Goal: Task Accomplishment & Management: Use online tool/utility

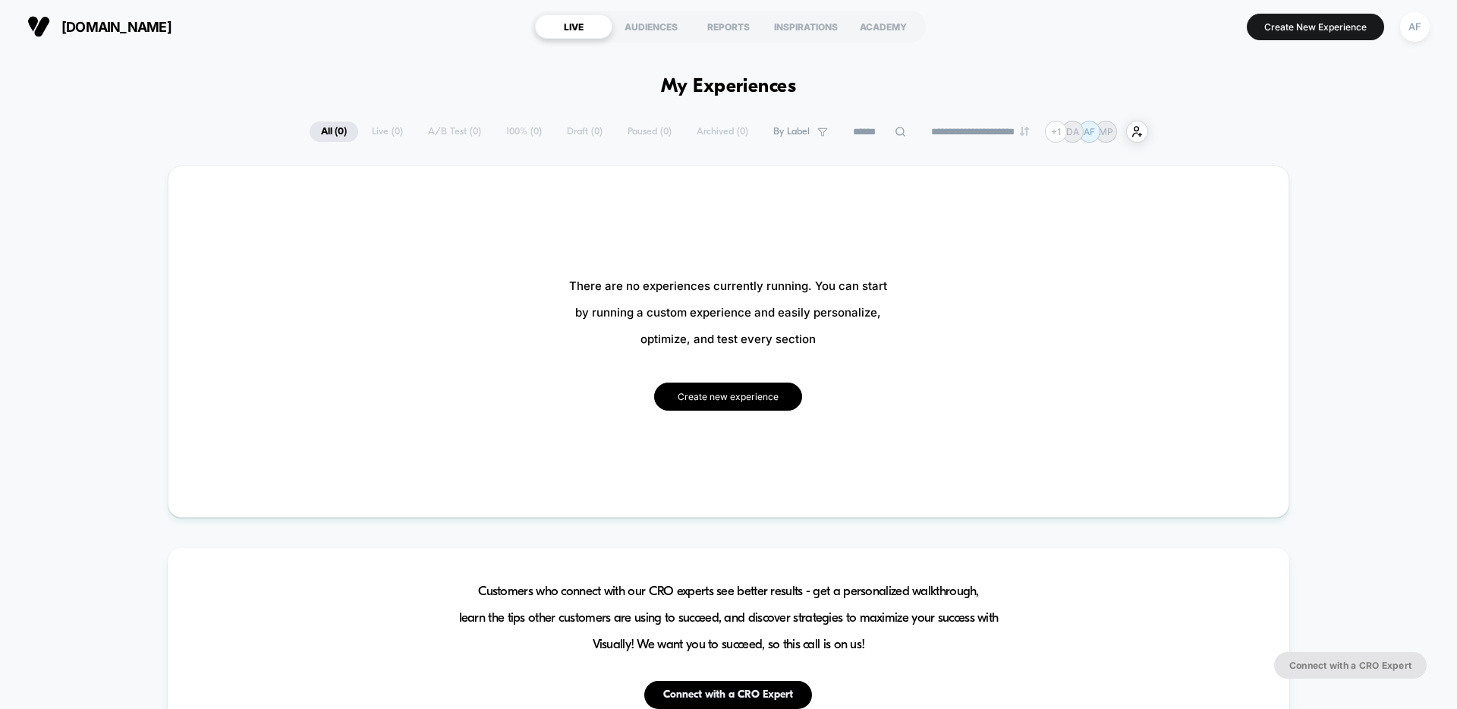
click at [716, 395] on button "Create new experience" at bounding box center [728, 397] width 148 height 28
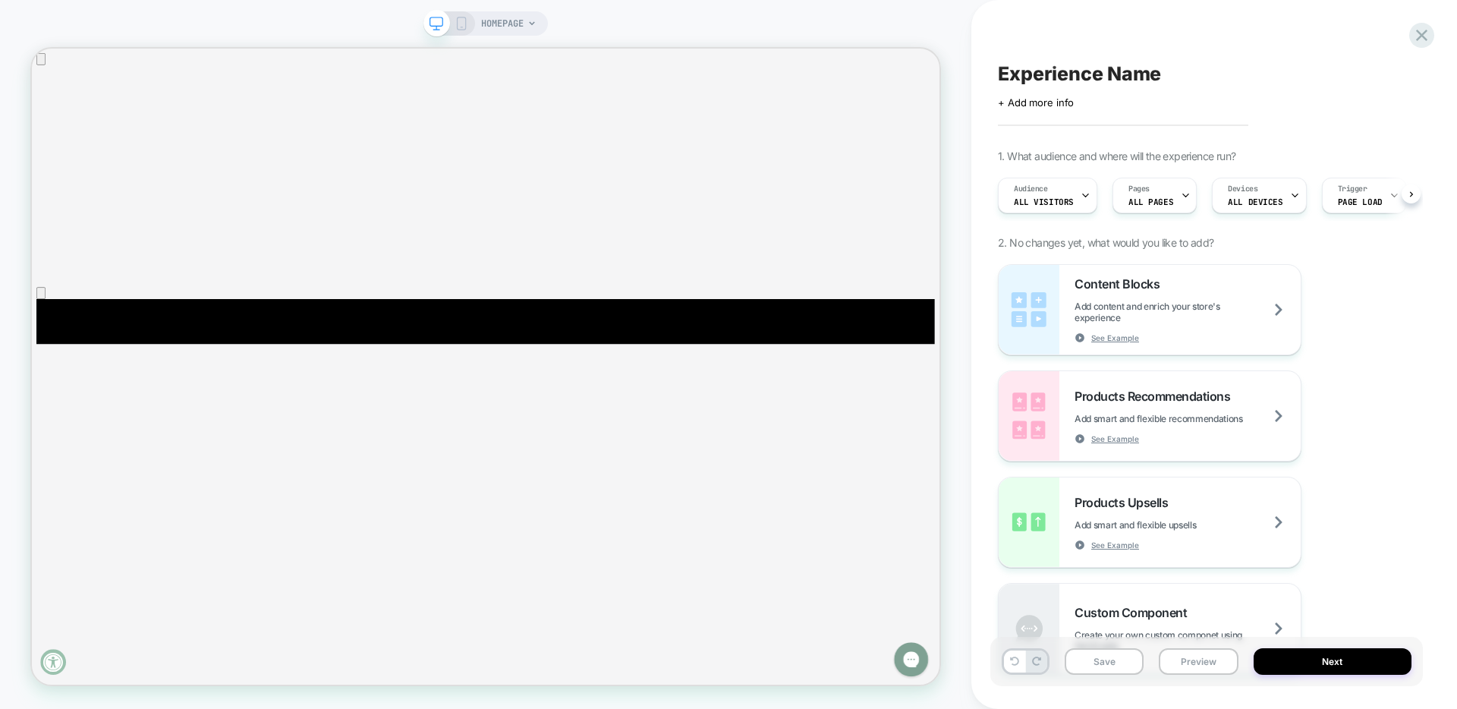
scroll to position [0, 1]
click at [527, 24] on div "HOMEPAGE" at bounding box center [508, 23] width 55 height 24
click at [524, 24] on span "HOMEPAGE" at bounding box center [502, 23] width 43 height 24
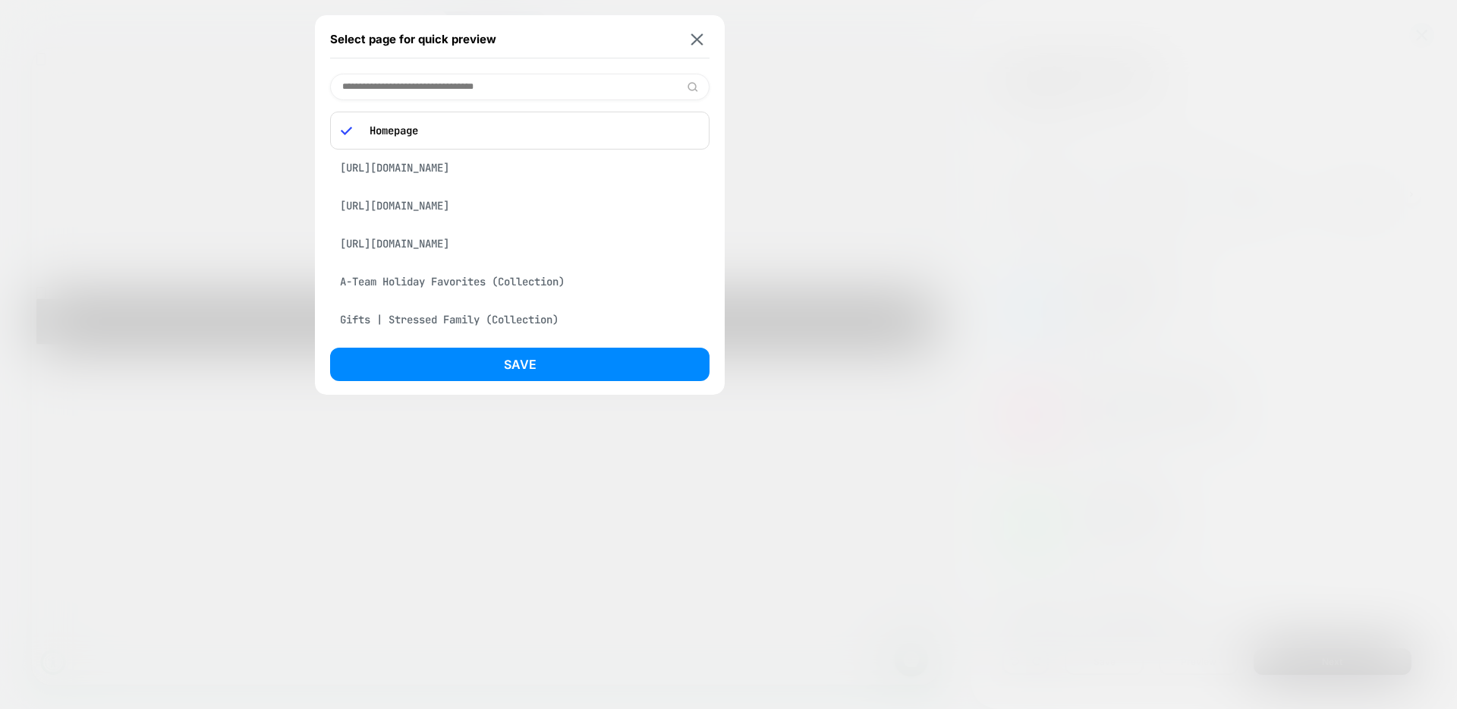
click at [523, 258] on div "https://www.apothekary.com/pages/playground?preview=true" at bounding box center [519, 243] width 379 height 29
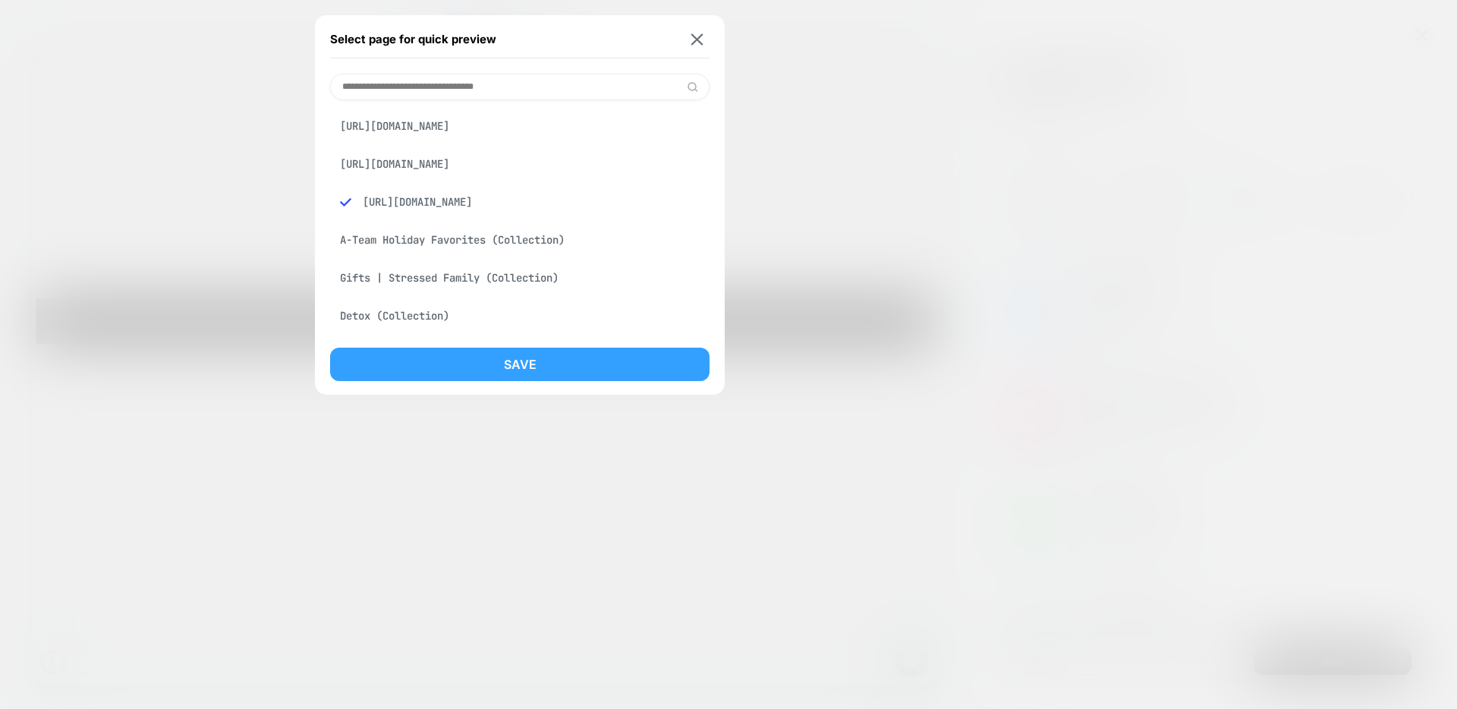
click at [585, 367] on button "Save" at bounding box center [519, 364] width 379 height 33
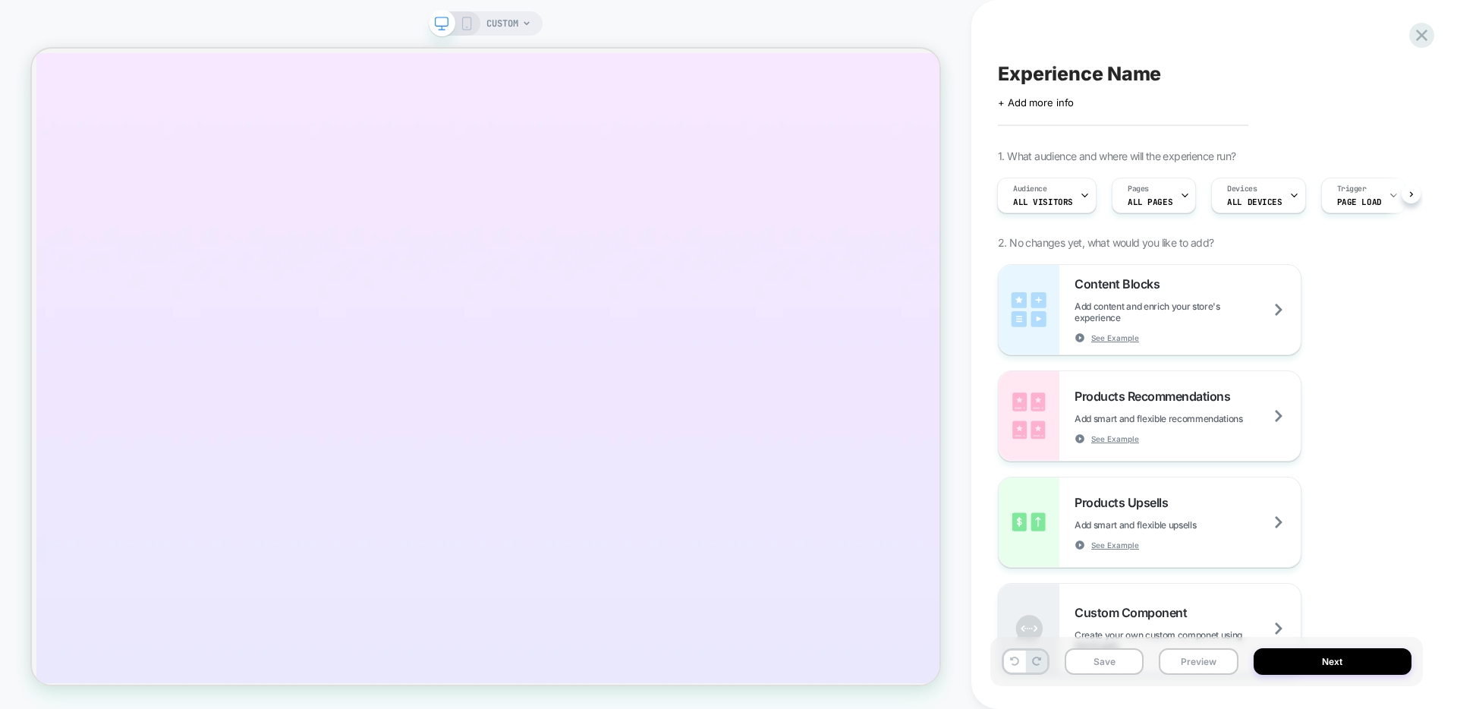
scroll to position [0, 2]
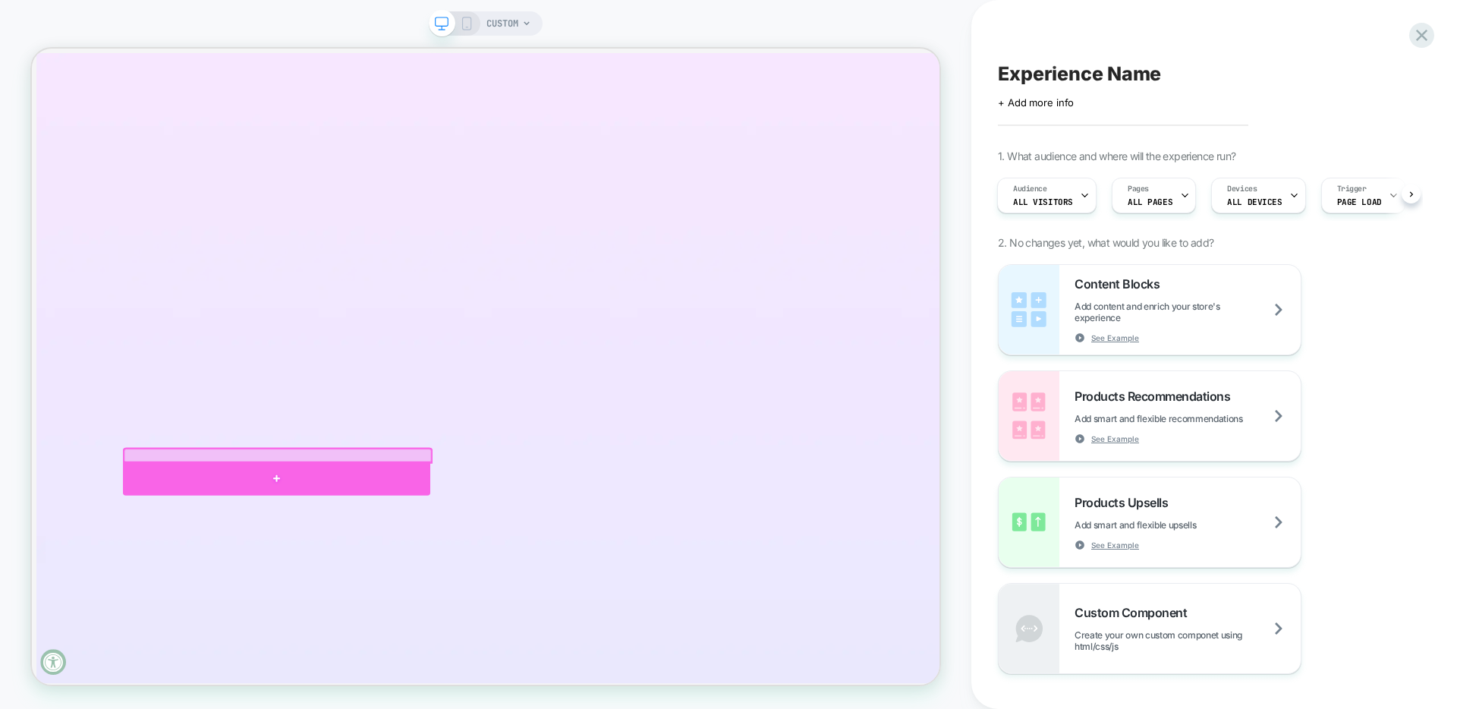
click at [352, 625] on div at bounding box center [358, 622] width 410 height 46
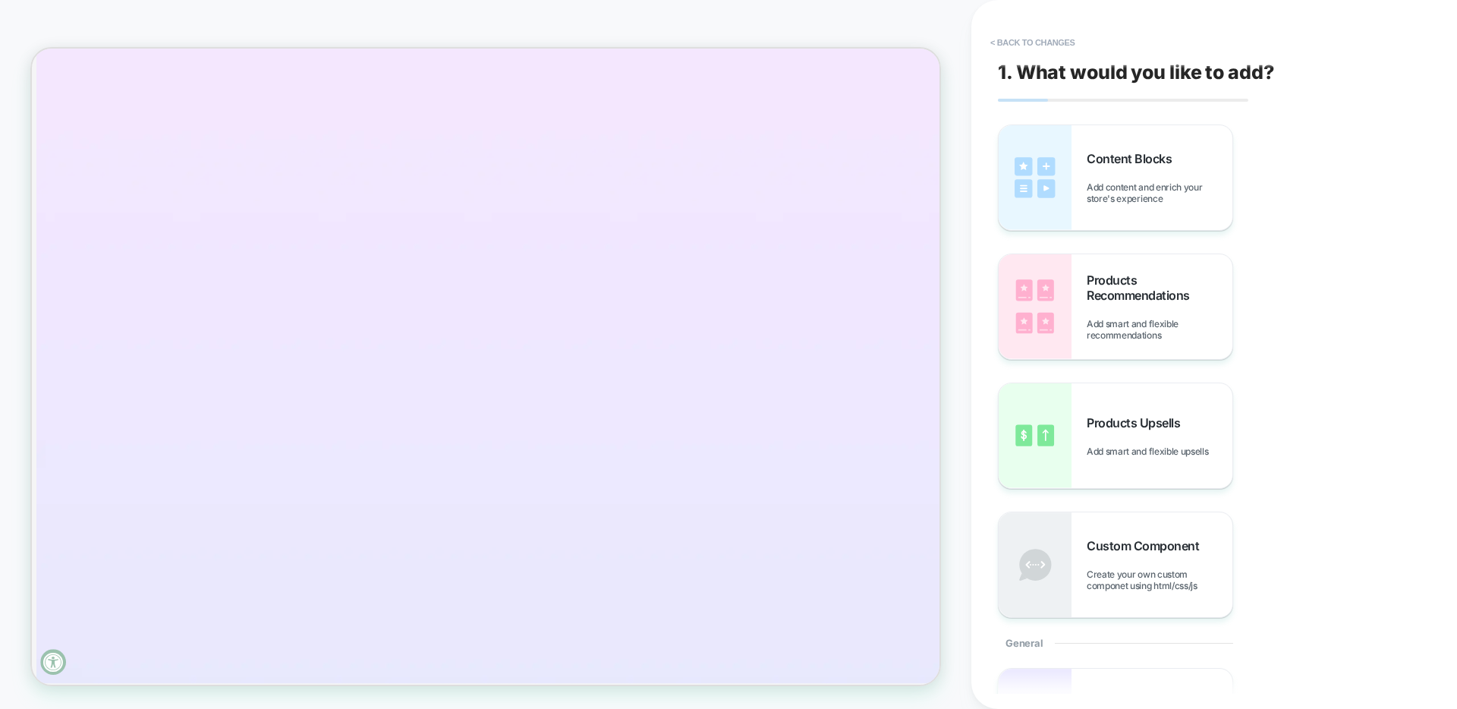
scroll to position [139, 0]
click at [1126, 295] on span "Products Recommendations" at bounding box center [1160, 287] width 146 height 30
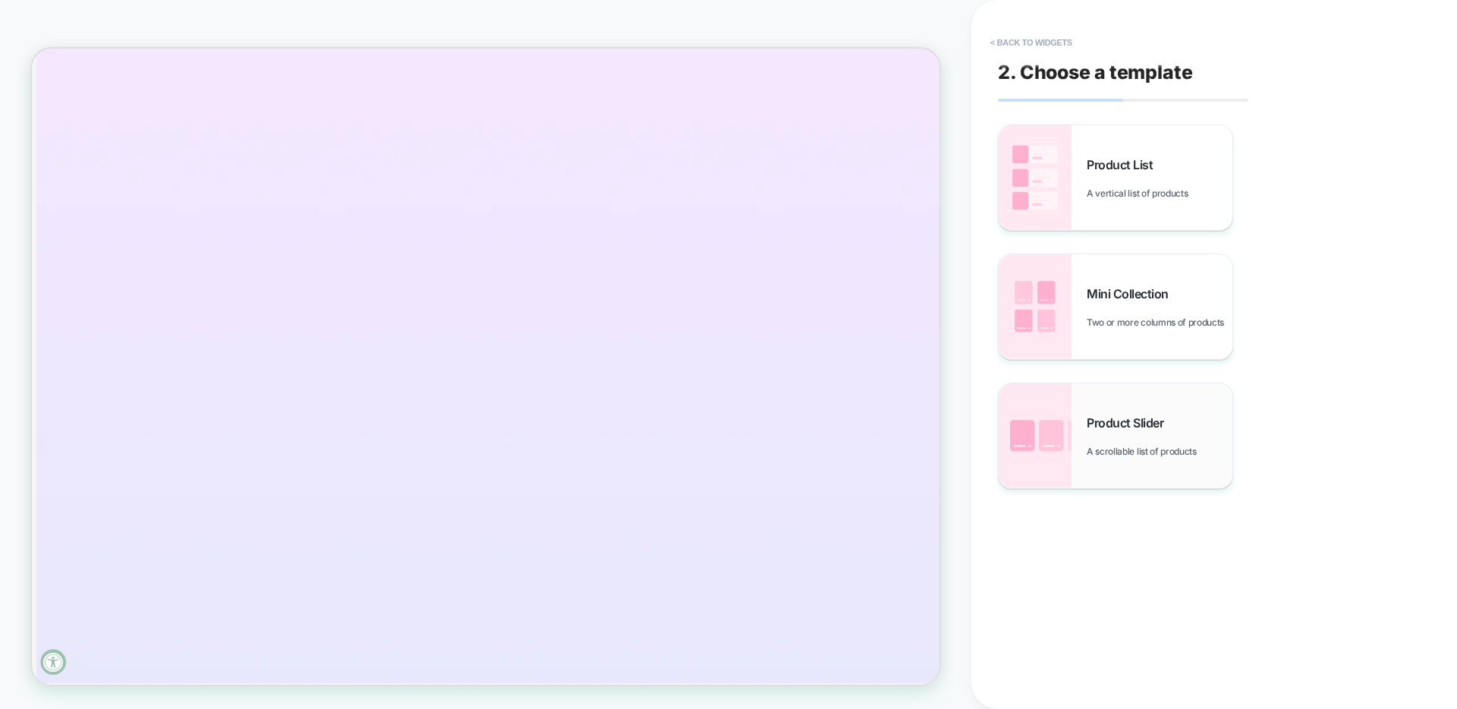
scroll to position [161, 0]
click at [1116, 427] on span "Product Slider" at bounding box center [1129, 422] width 84 height 15
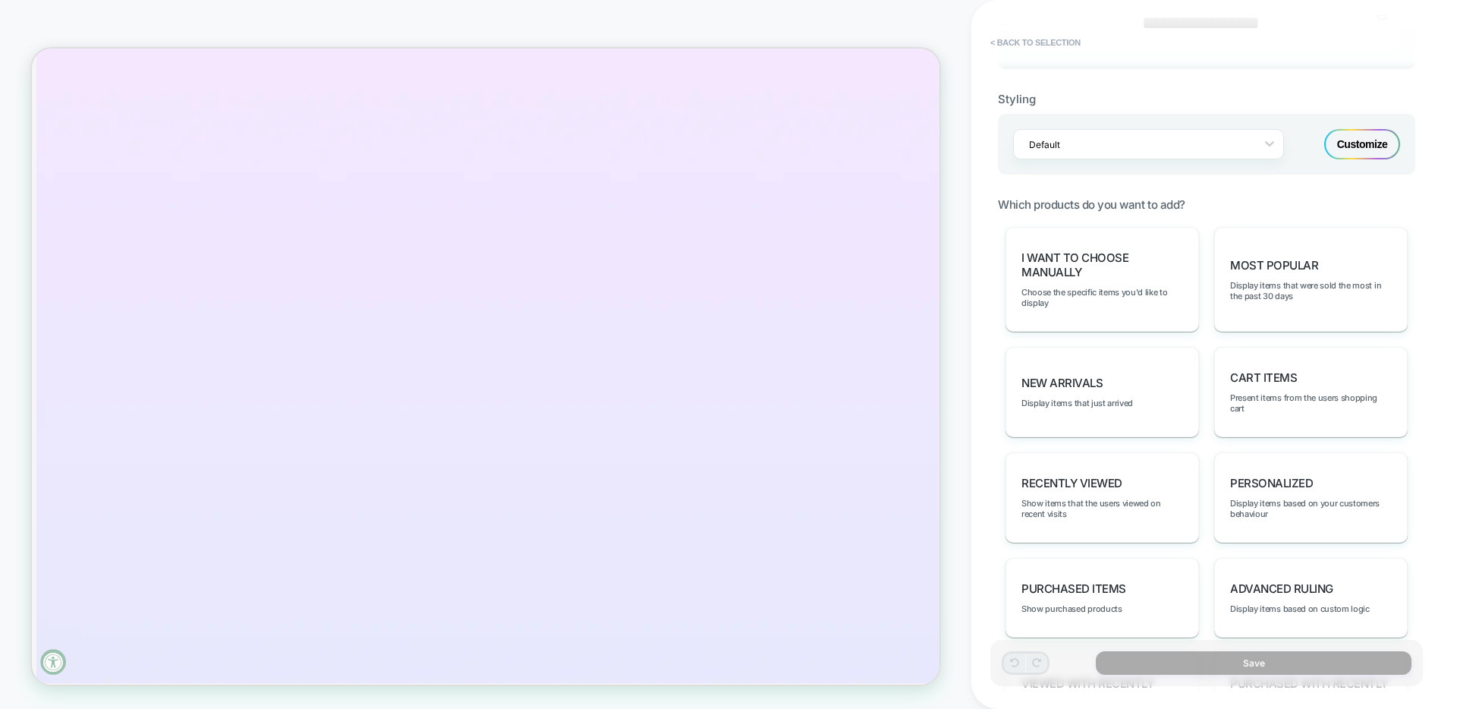
scroll to position [0, 0]
click at [1170, 152] on div "Default" at bounding box center [1139, 144] width 235 height 20
click at [1127, 77] on div "M Product Slider (LATEST EDIT)" at bounding box center [1148, 77] width 271 height 27
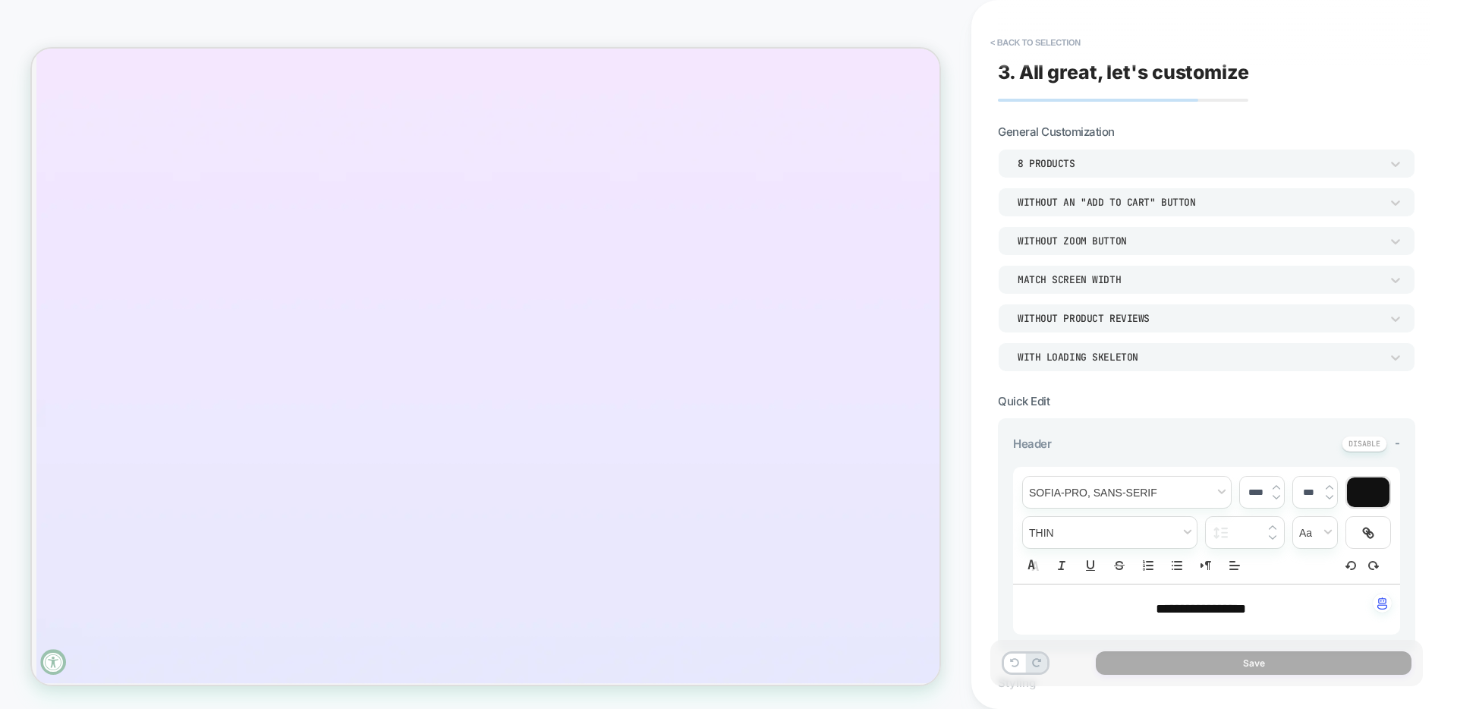
click at [1207, 197] on div "Without an "add to cart" button" at bounding box center [1199, 202] width 363 height 13
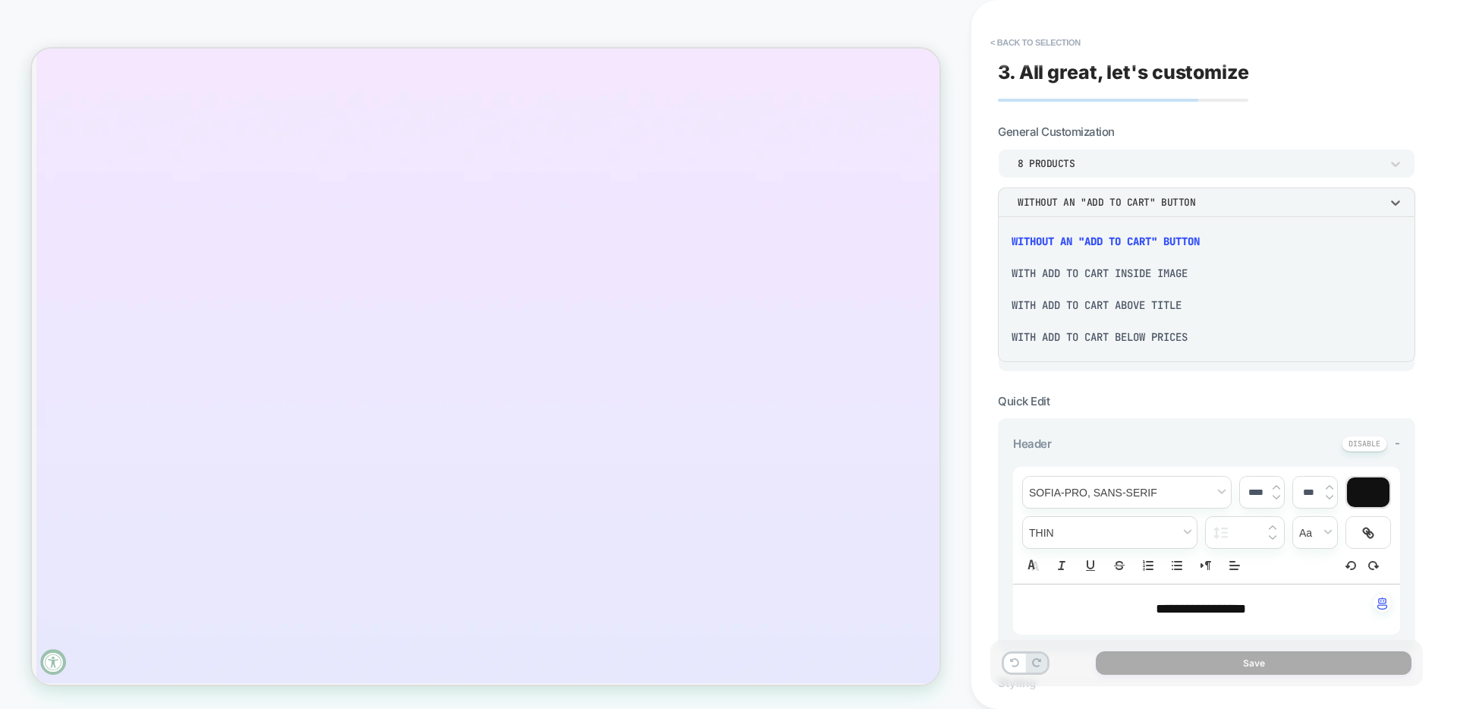
click at [1202, 267] on div "With add to cart inside image" at bounding box center [1206, 273] width 405 height 32
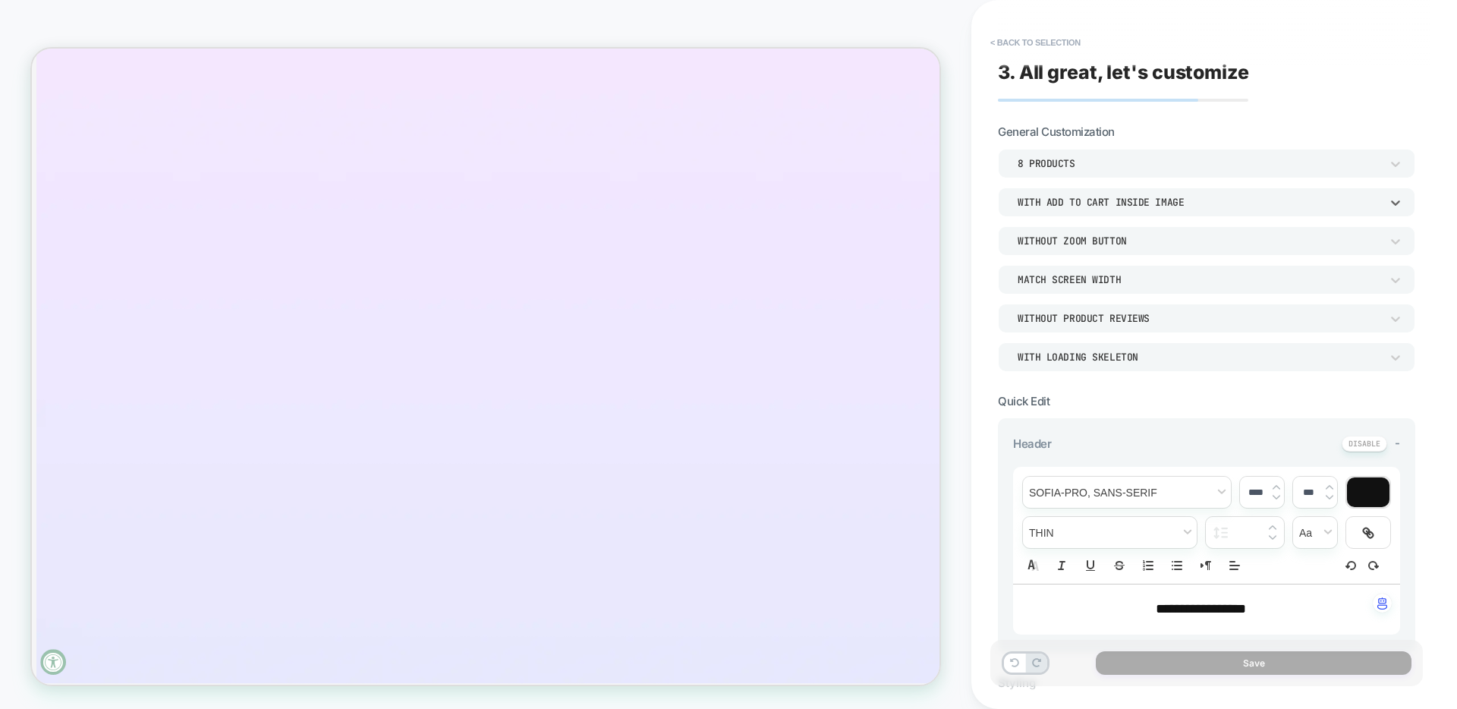
click at [1141, 199] on div "With add to cart inside image" at bounding box center [1199, 202] width 363 height 13
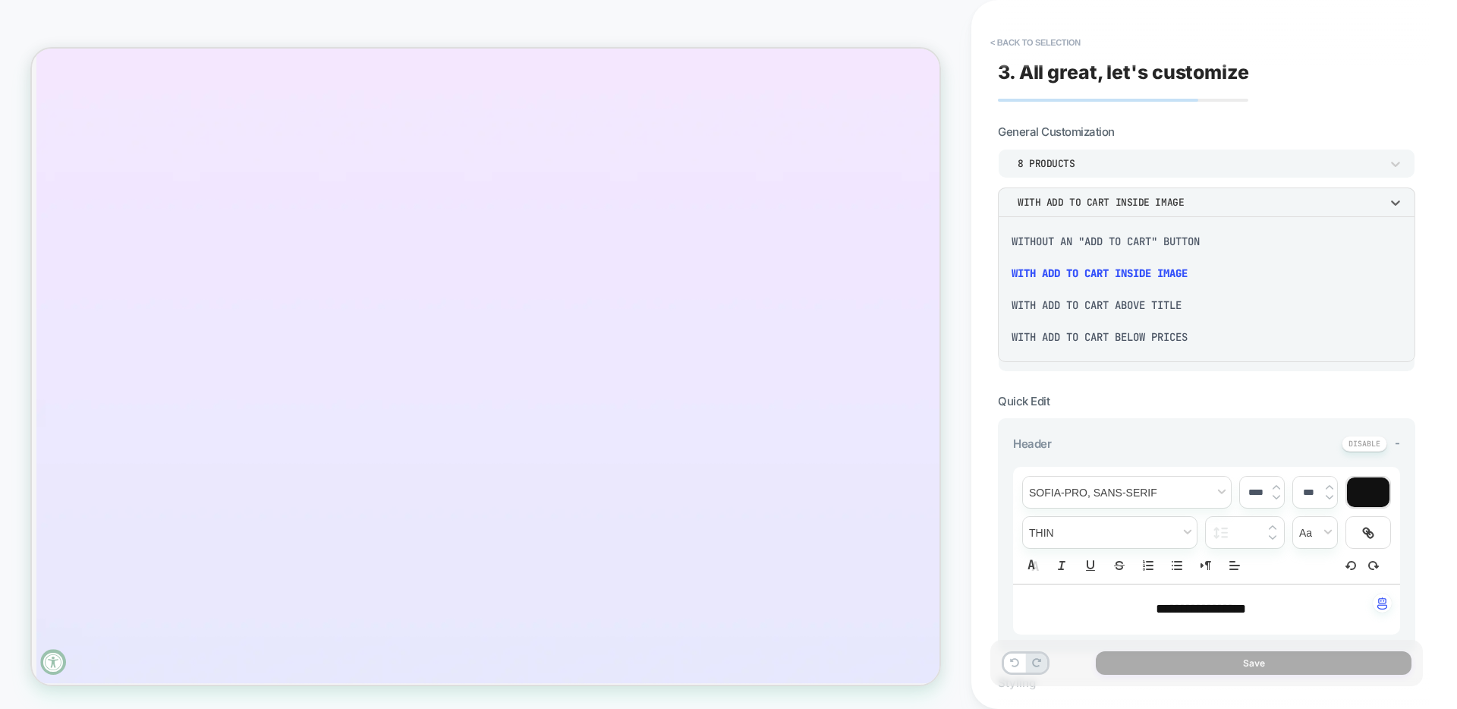
click at [1179, 304] on div "With add to cart above title" at bounding box center [1206, 305] width 405 height 32
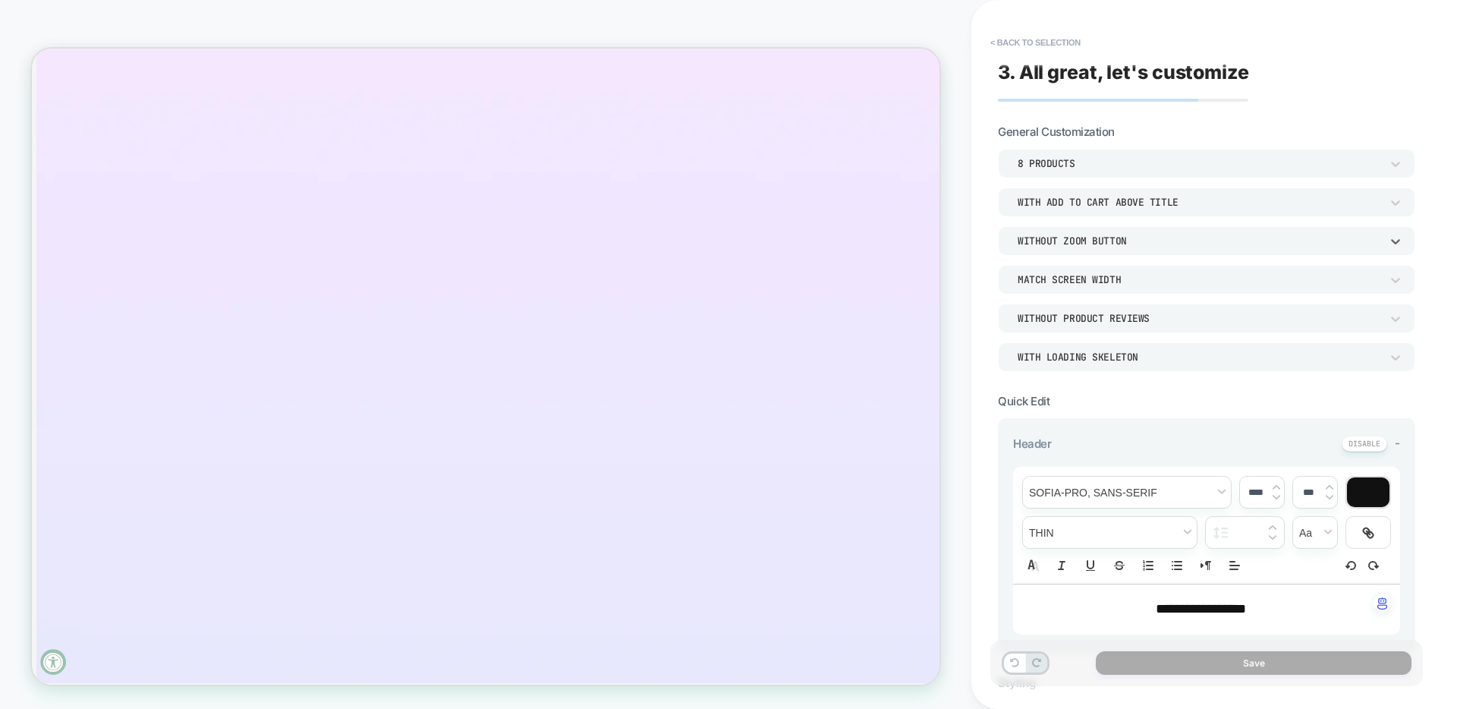
click at [1115, 242] on div "Without Zoom Button" at bounding box center [1199, 241] width 363 height 13
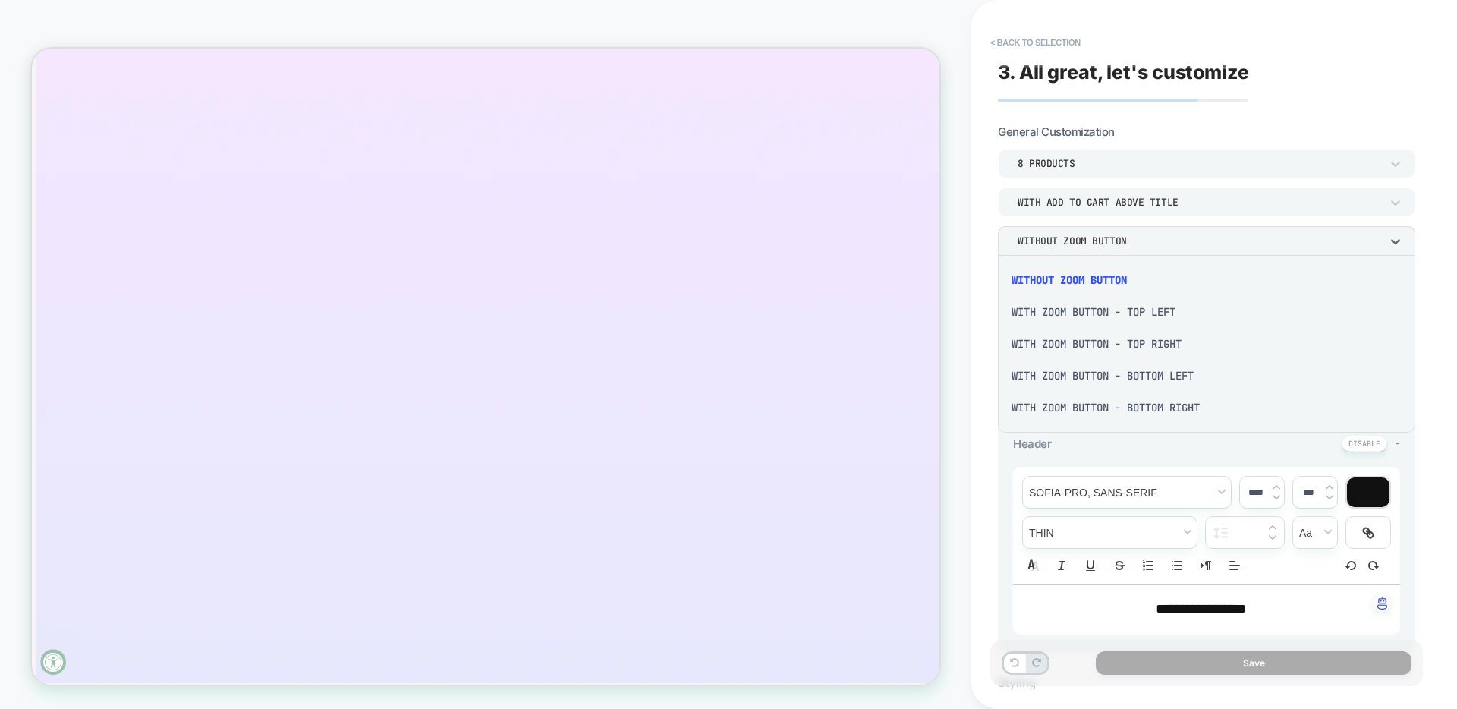
click at [1104, 340] on div "With Zoom Button - Top Right" at bounding box center [1206, 344] width 405 height 32
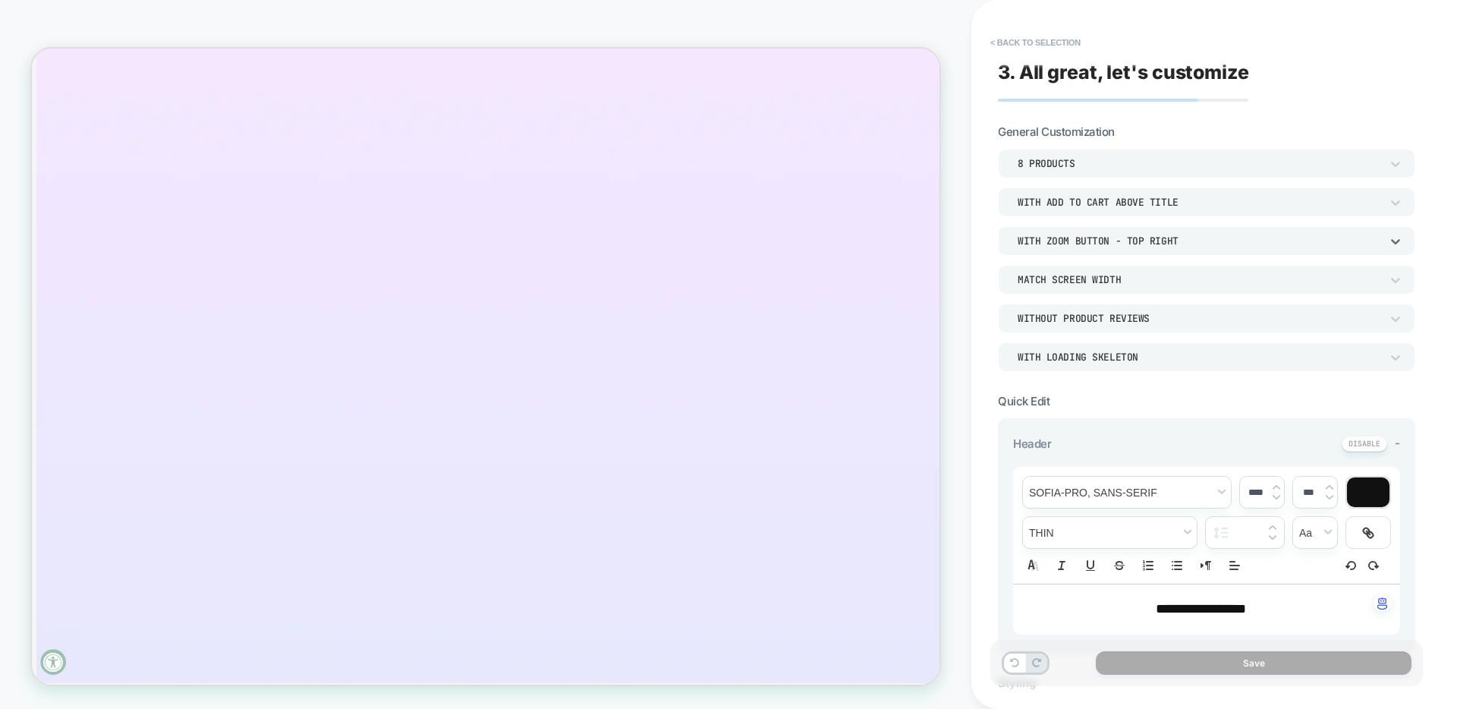
click at [1117, 315] on div "Without Product Reviews" at bounding box center [1199, 318] width 363 height 13
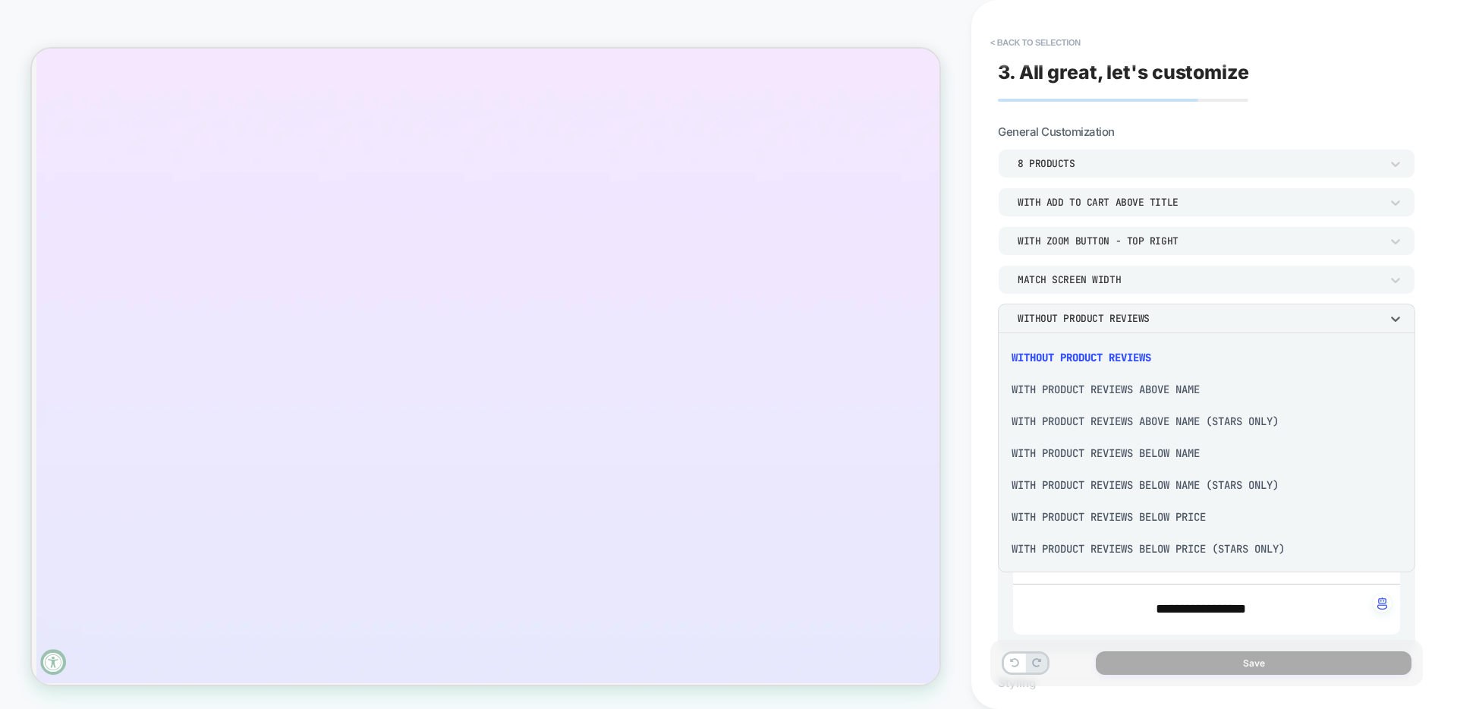
click at [1115, 451] on div "With Product Reviews Below Name" at bounding box center [1206, 453] width 405 height 32
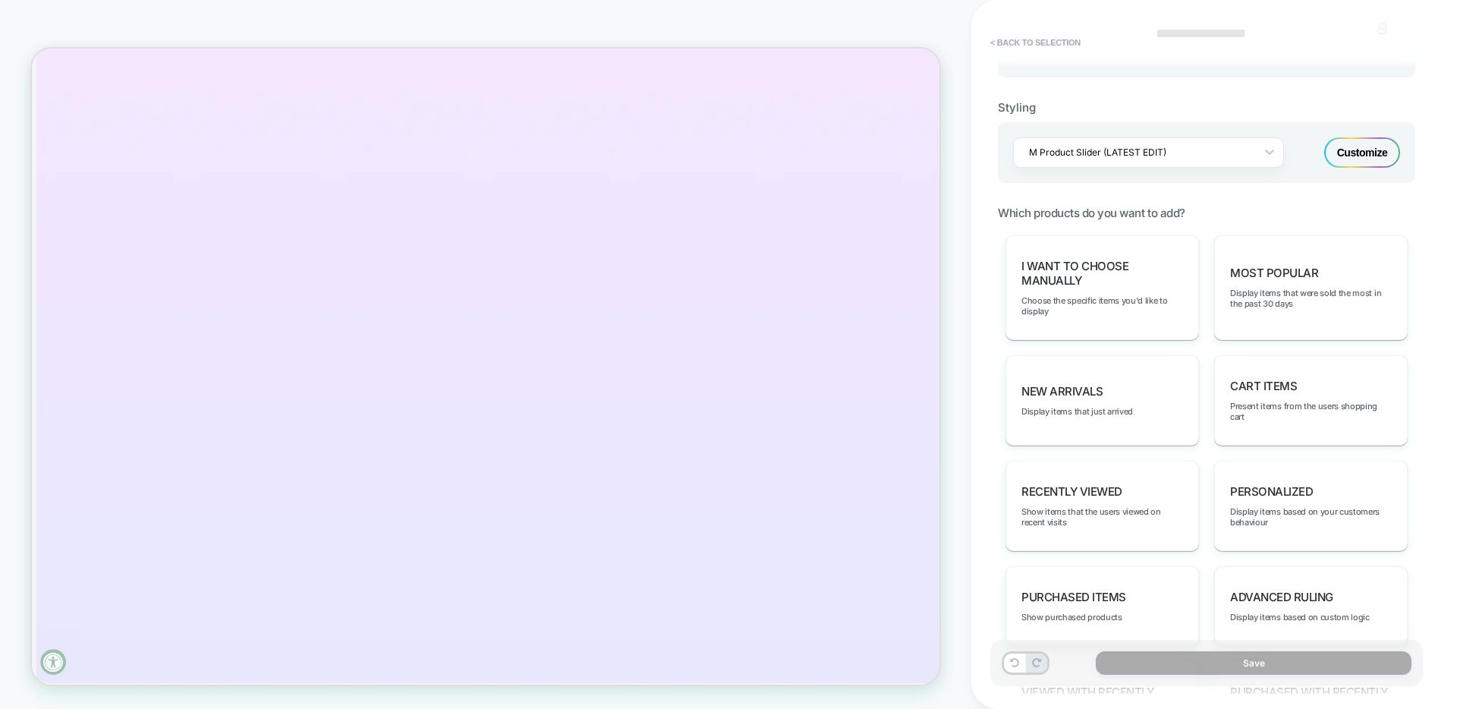
scroll to position [731, 0]
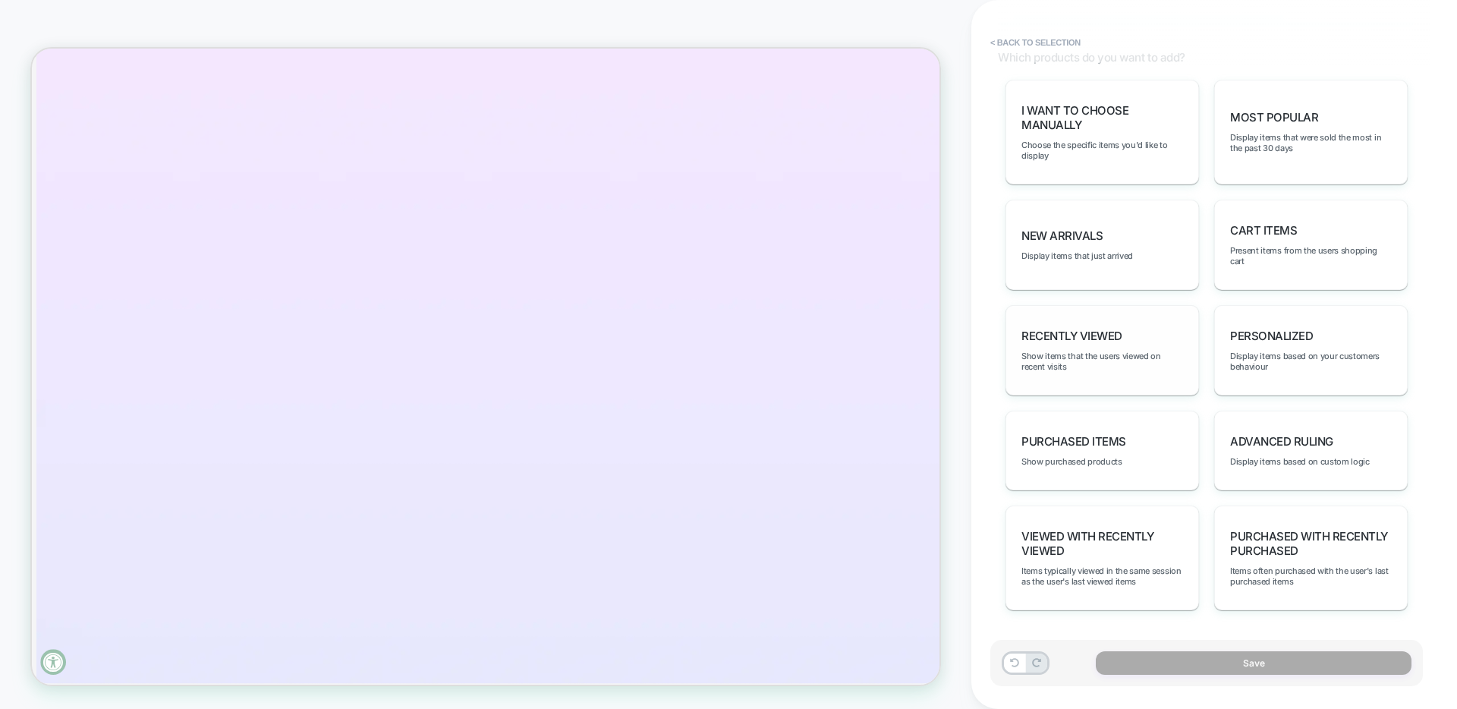
click at [1162, 326] on div "Recently Viewed Show items that the users viewed on recent visits" at bounding box center [1103, 350] width 194 height 90
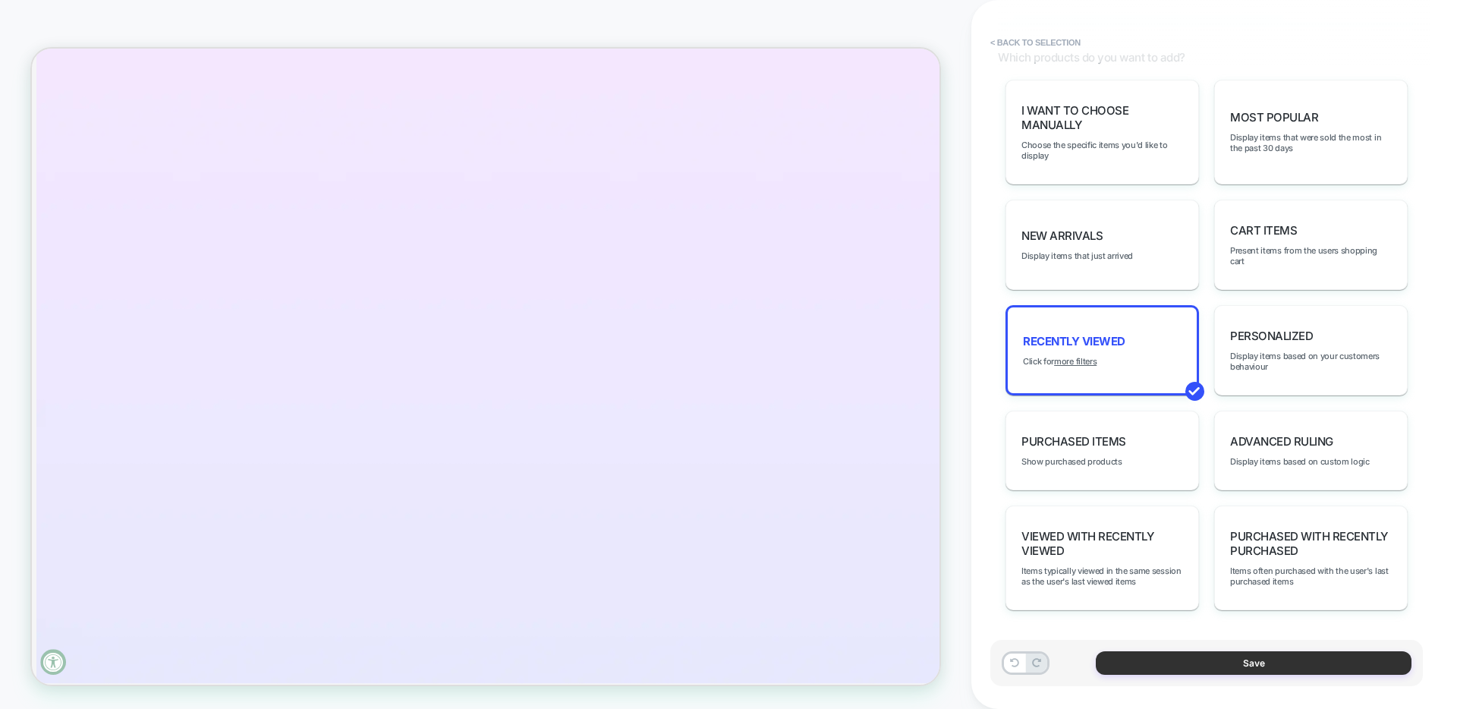
click at [1279, 658] on button "Save" at bounding box center [1254, 663] width 316 height 24
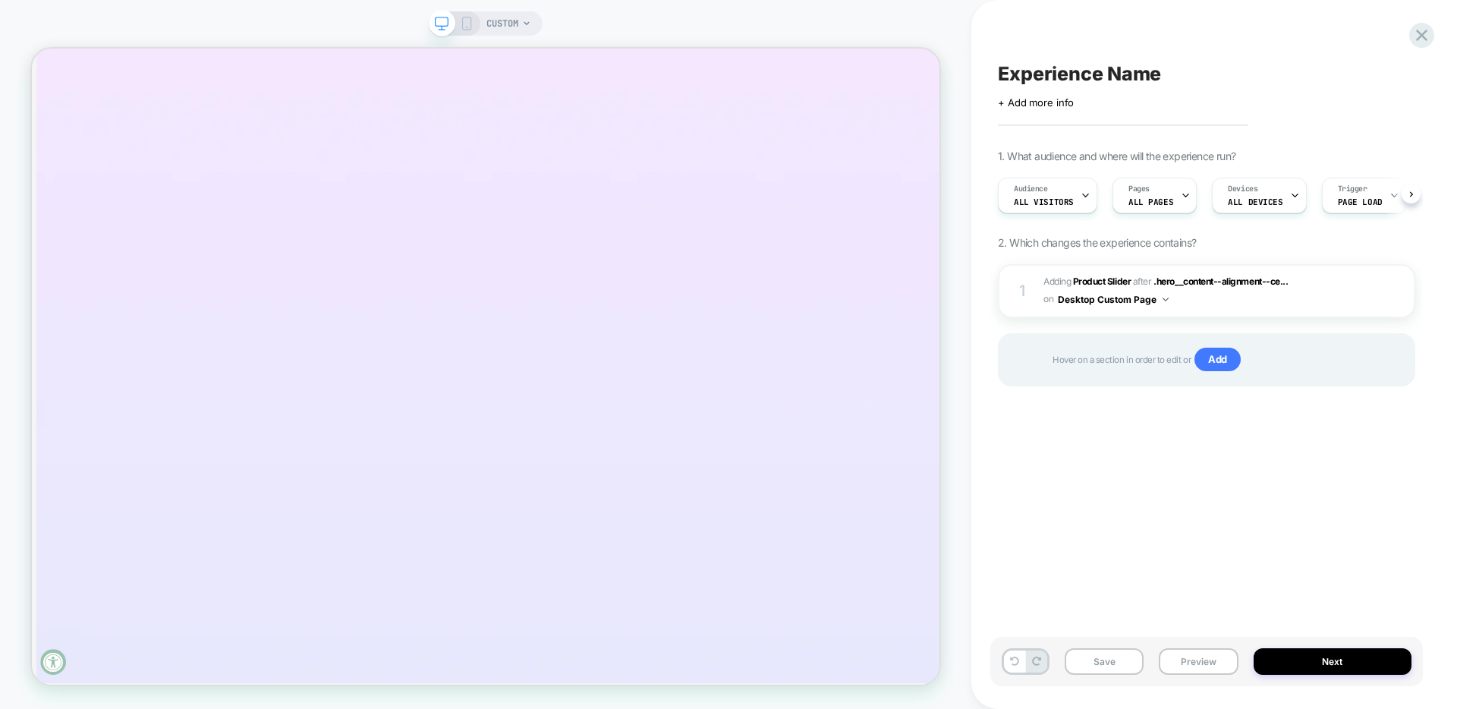
scroll to position [0, 1]
click at [1062, 194] on div "Audience All Visitors" at bounding box center [1043, 195] width 90 height 34
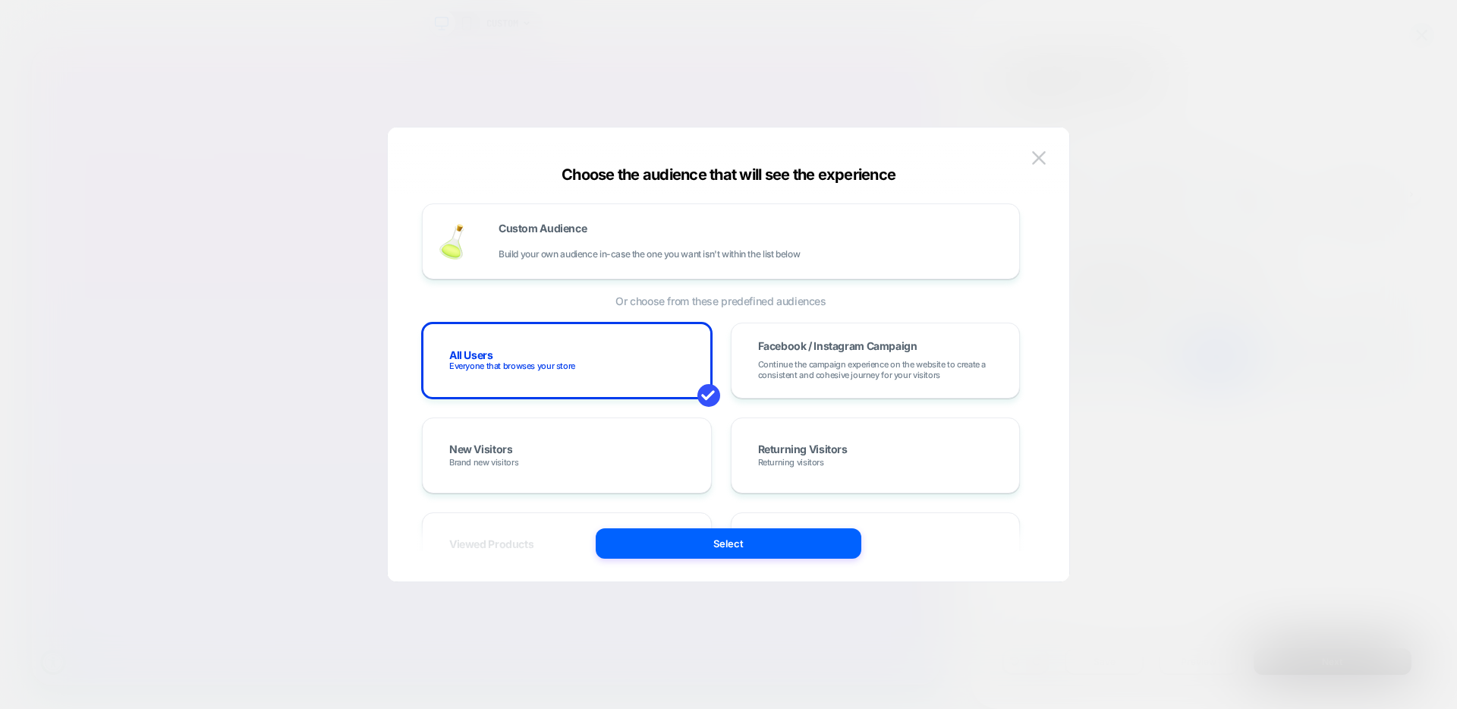
click at [1151, 194] on div at bounding box center [728, 354] width 1457 height 709
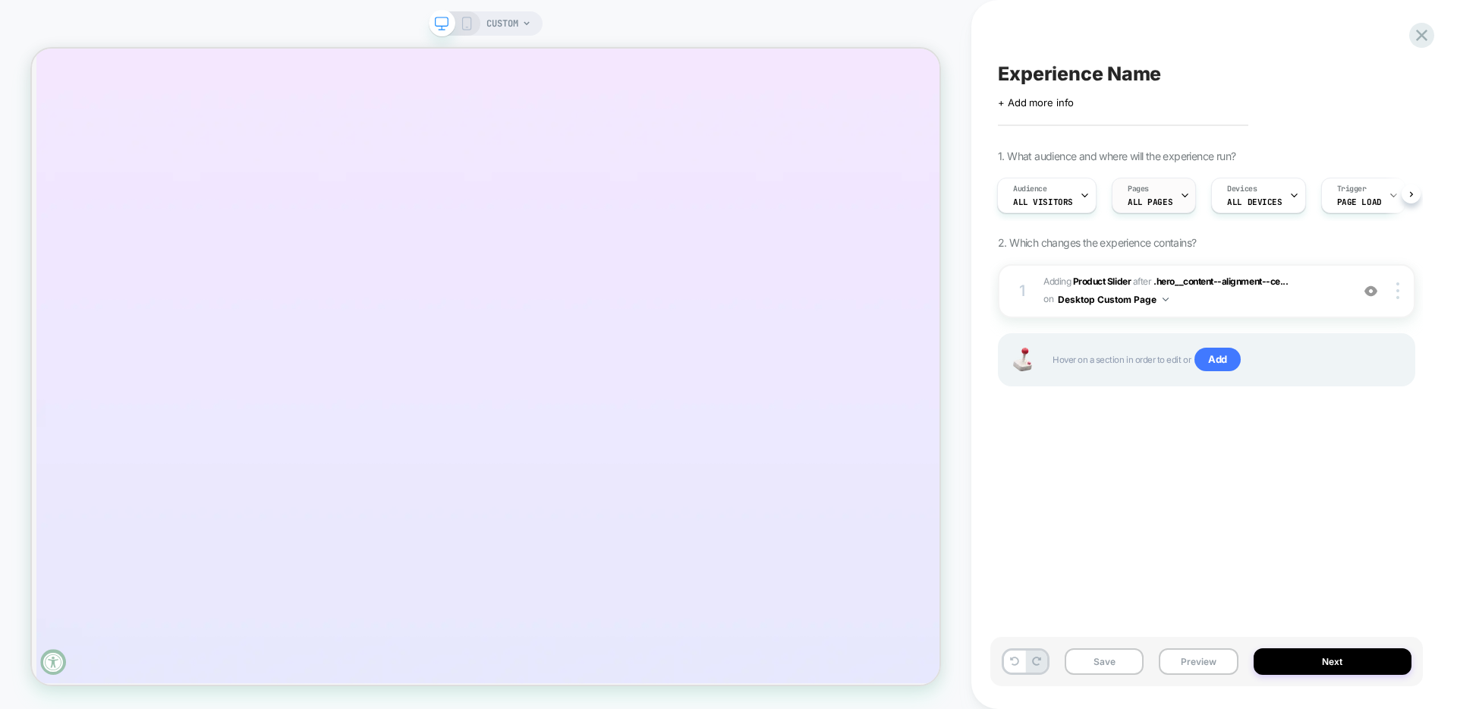
click at [1166, 194] on div "Pages ALL PAGES" at bounding box center [1150, 195] width 75 height 34
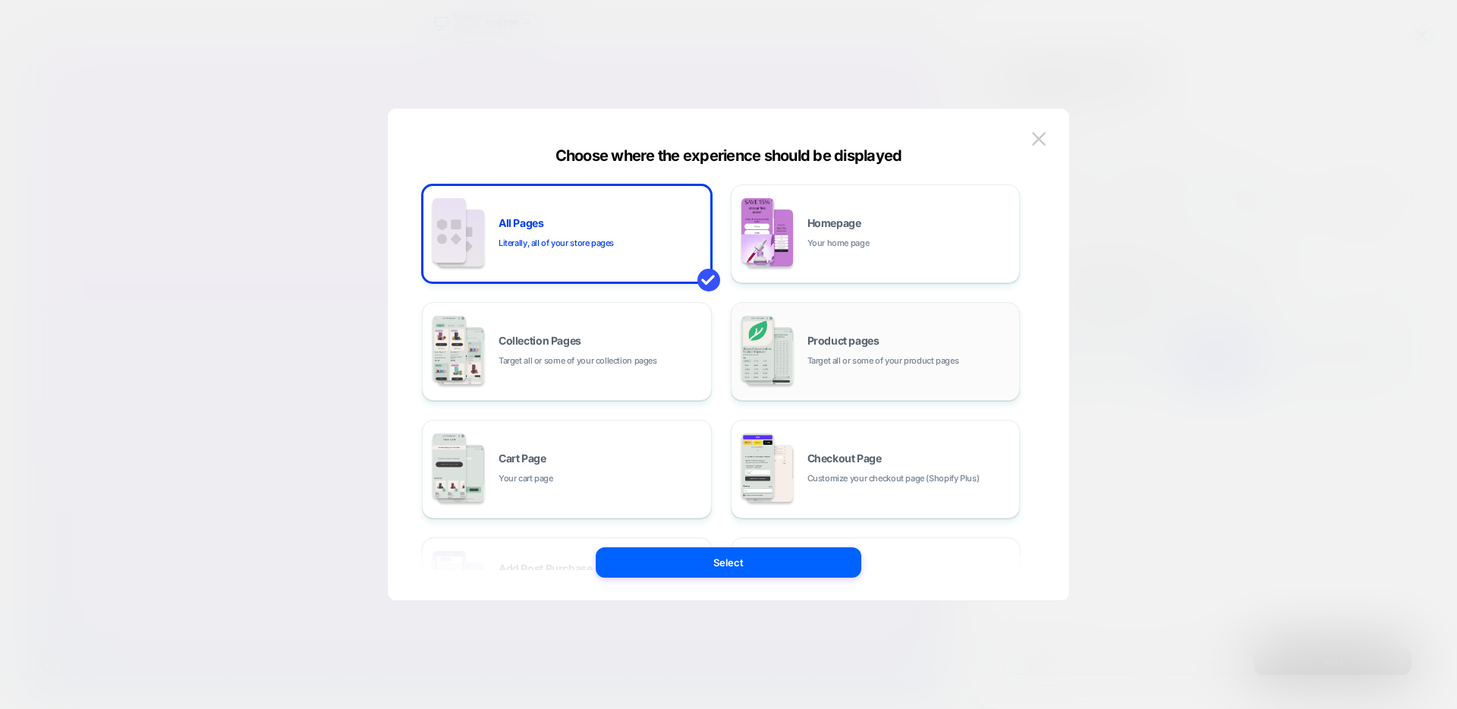
scroll to position [229, 0]
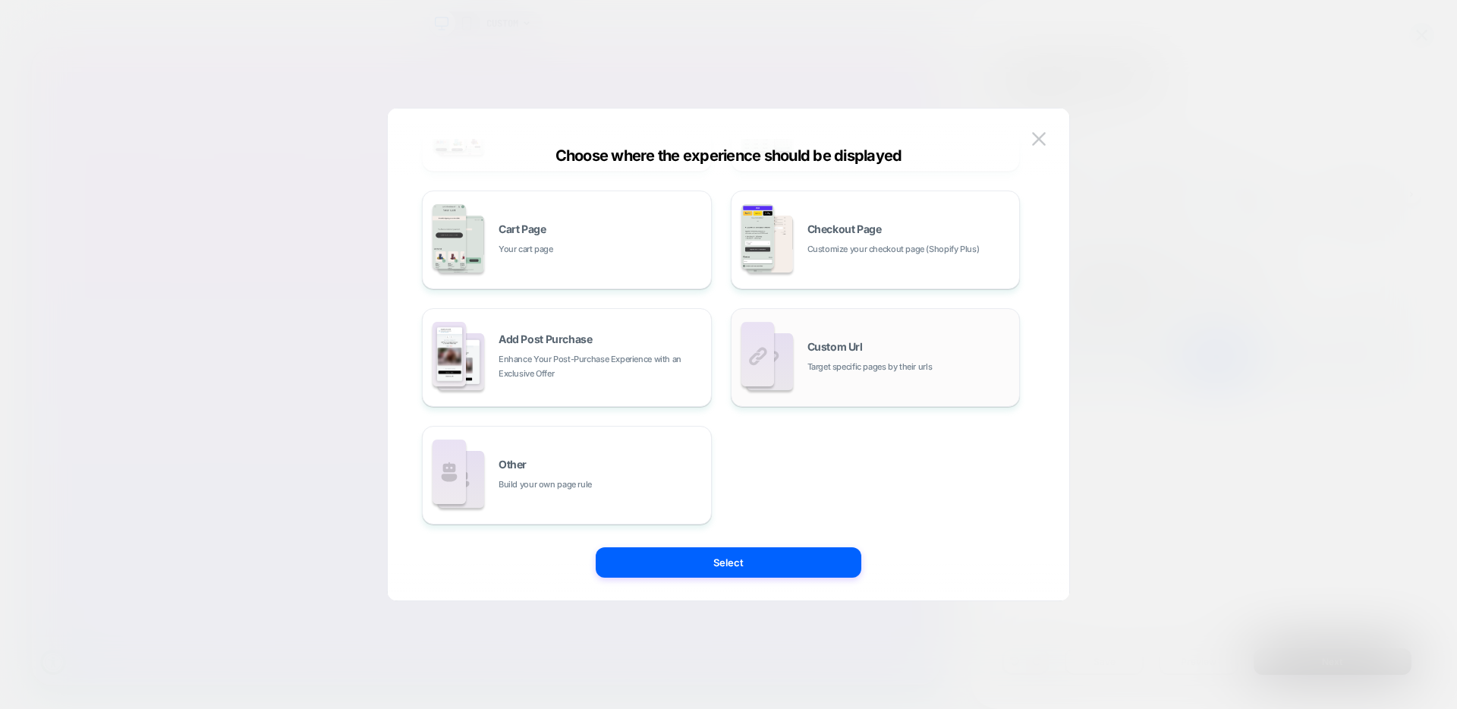
click at [839, 349] on span "Custom Url" at bounding box center [835, 347] width 55 height 11
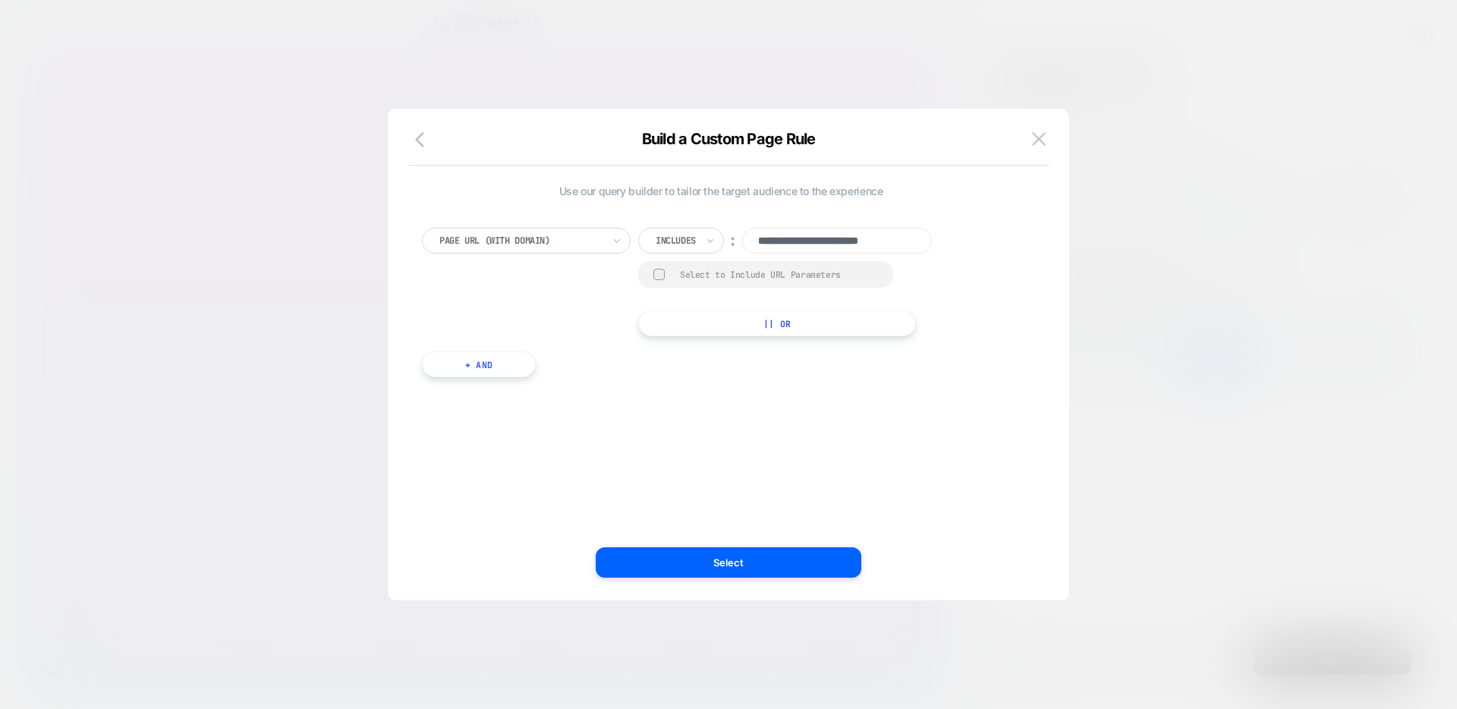
scroll to position [0, 8]
click at [575, 242] on div at bounding box center [520, 241] width 163 height 14
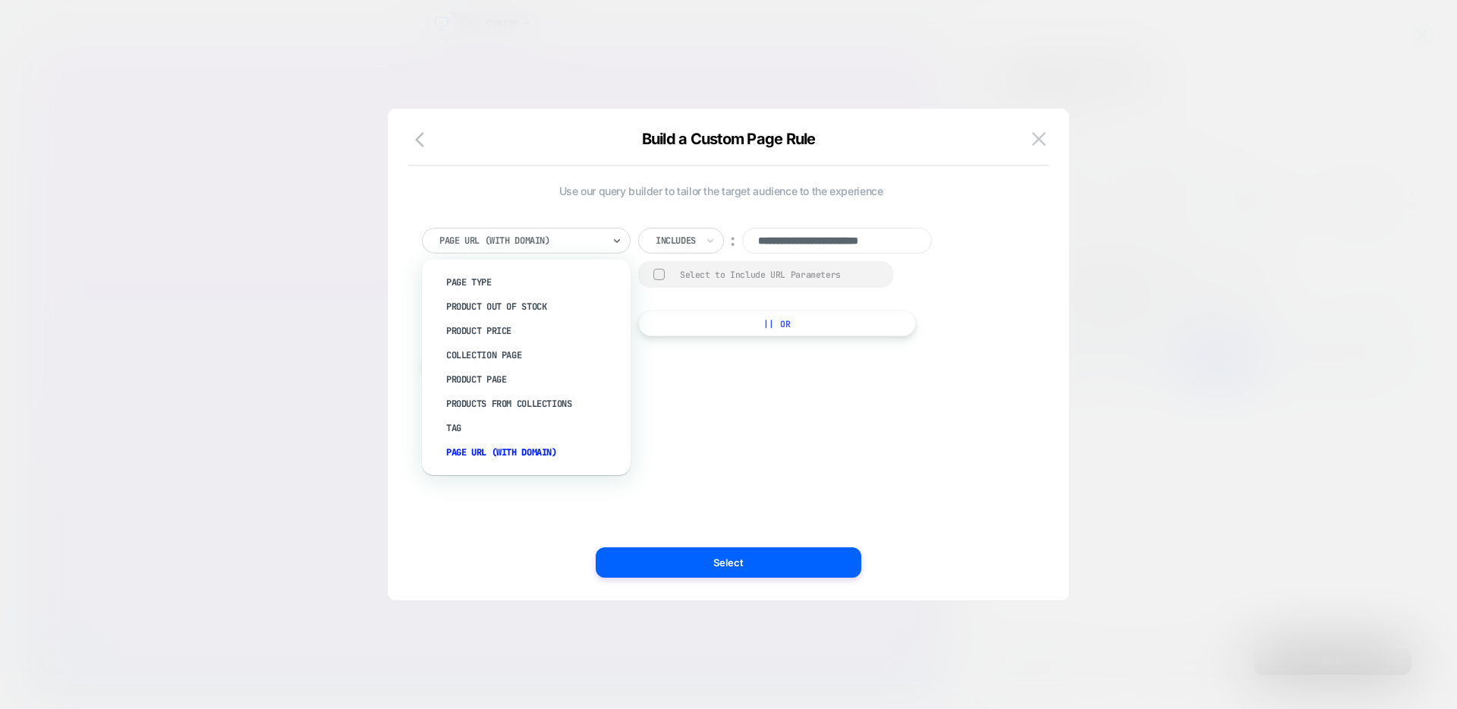
click at [469, 455] on div "Page Url (WITH DOMAIN)" at bounding box center [534, 452] width 194 height 24
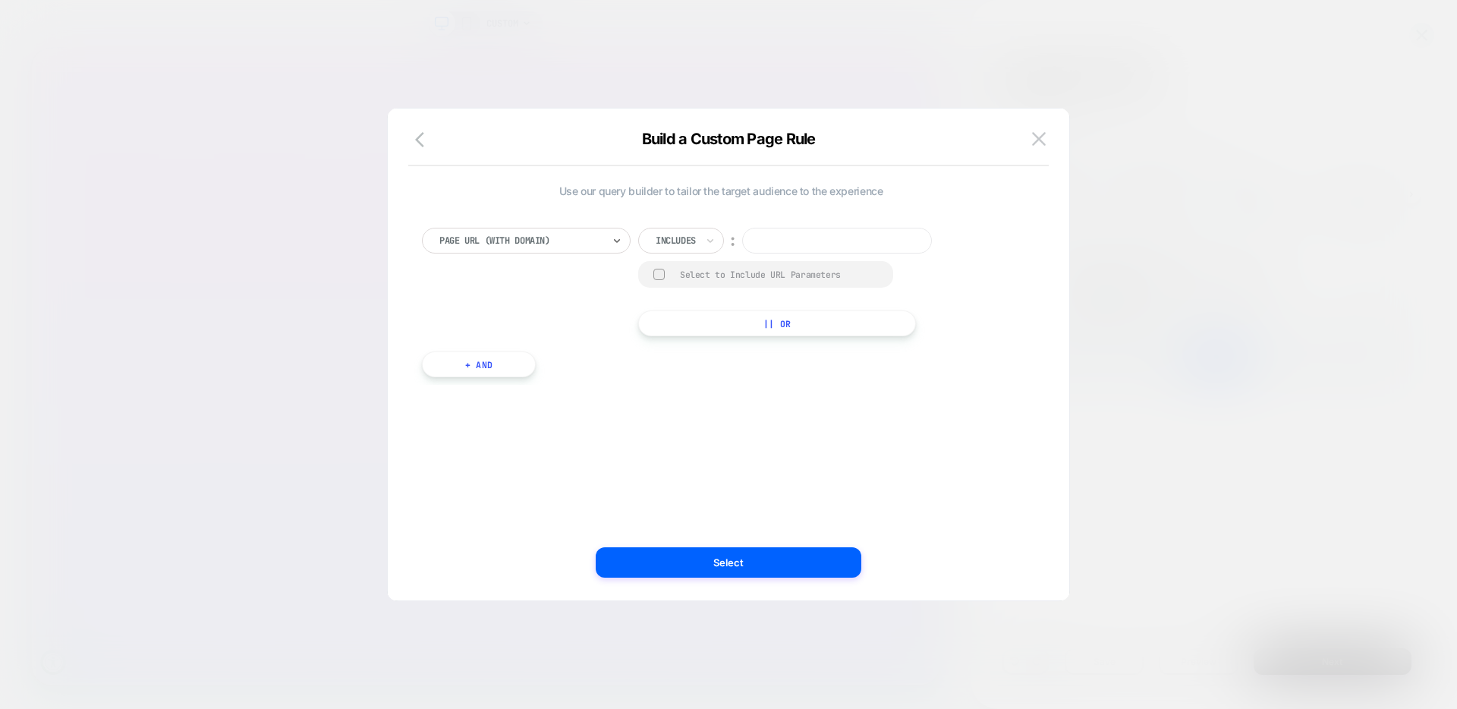
click at [799, 238] on input at bounding box center [837, 241] width 190 height 26
paste input "**********"
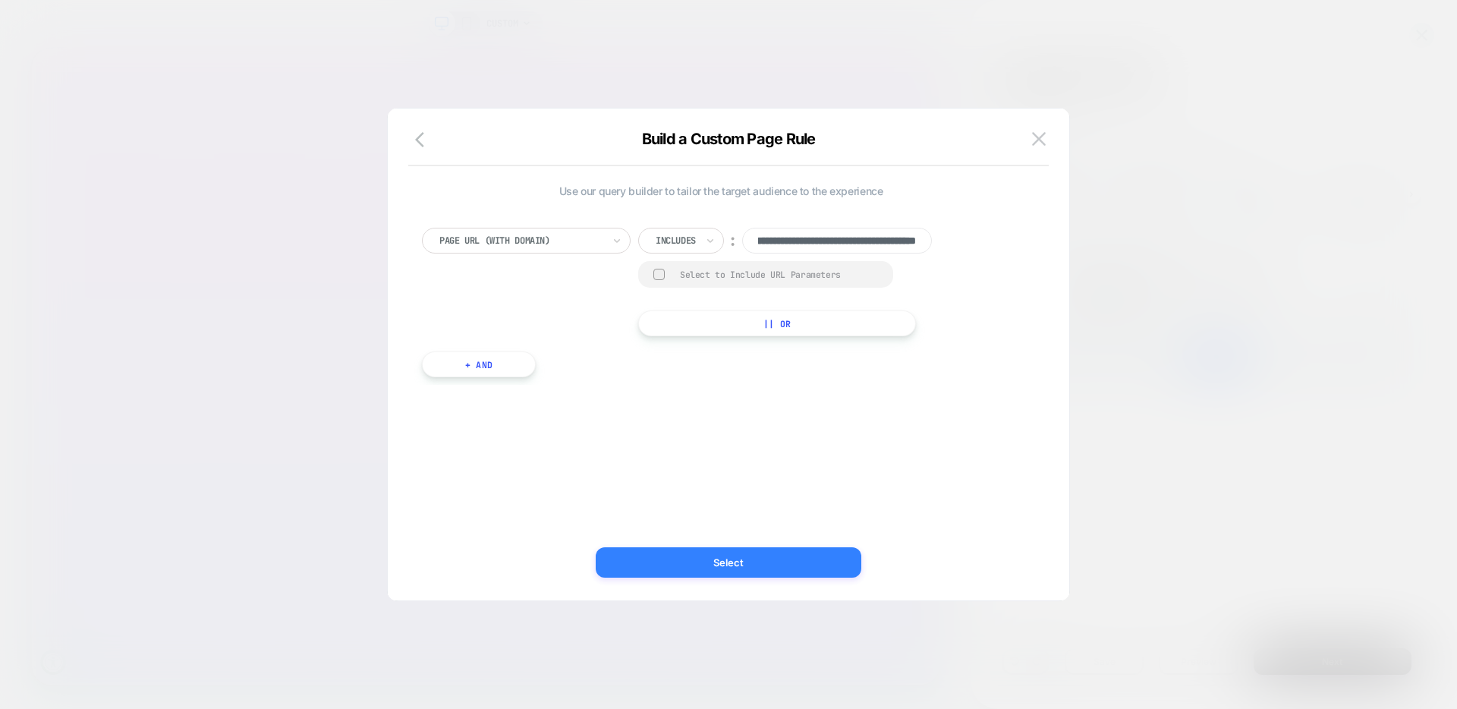
type input "**********"
click at [810, 562] on button "Select" at bounding box center [729, 562] width 266 height 30
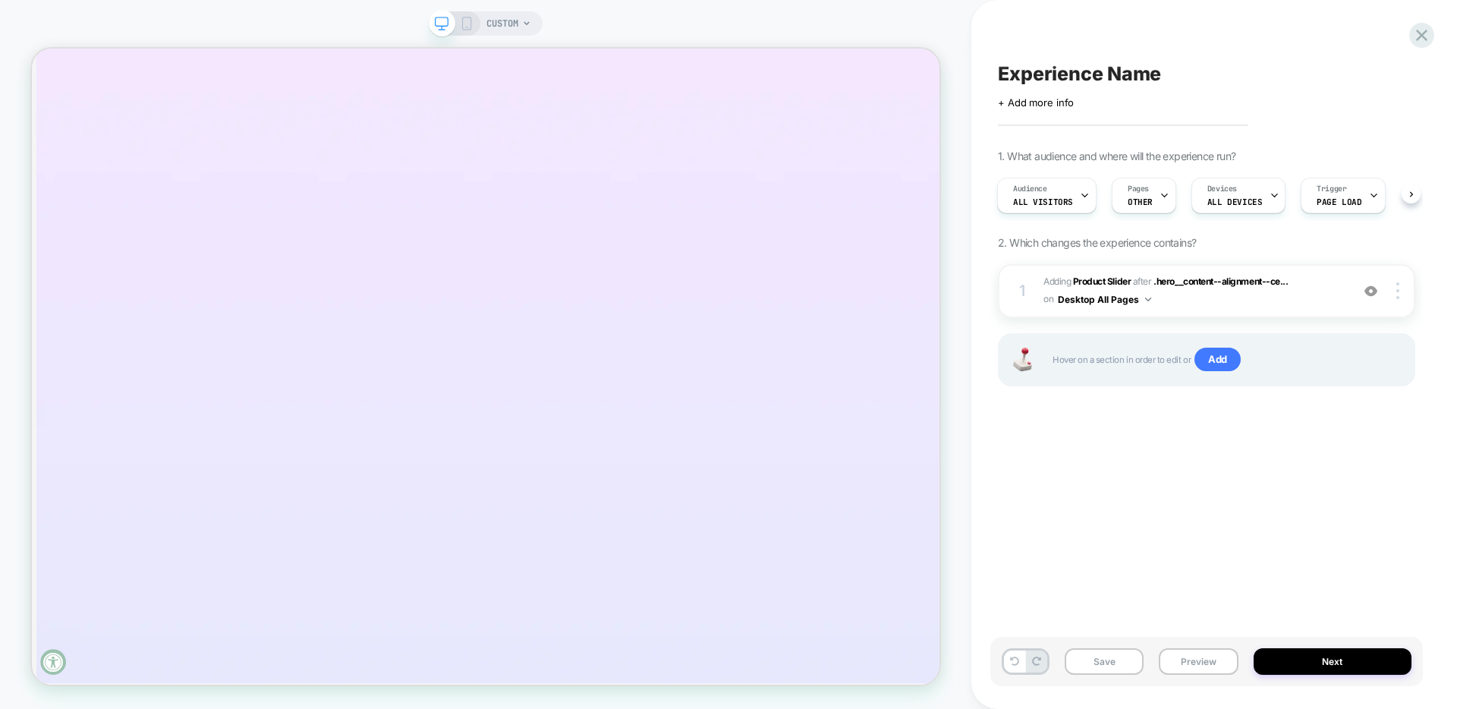
click at [1091, 75] on span "Experience Name" at bounding box center [1079, 73] width 163 height 23
type textarea "**********"
click at [1304, 77] on icon at bounding box center [1303, 74] width 19 height 19
click at [1317, 657] on button "Next" at bounding box center [1333, 661] width 159 height 27
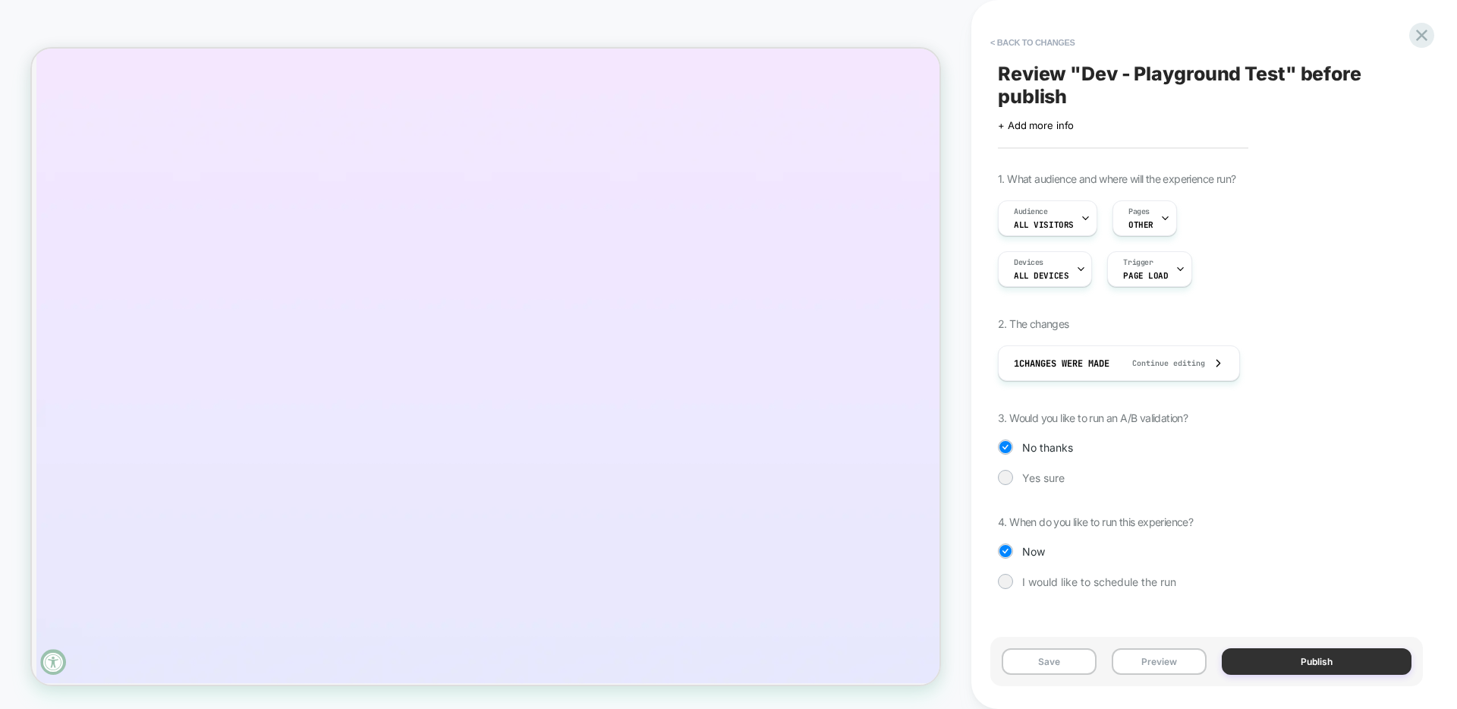
click at [1351, 666] on button "Publish" at bounding box center [1317, 661] width 190 height 27
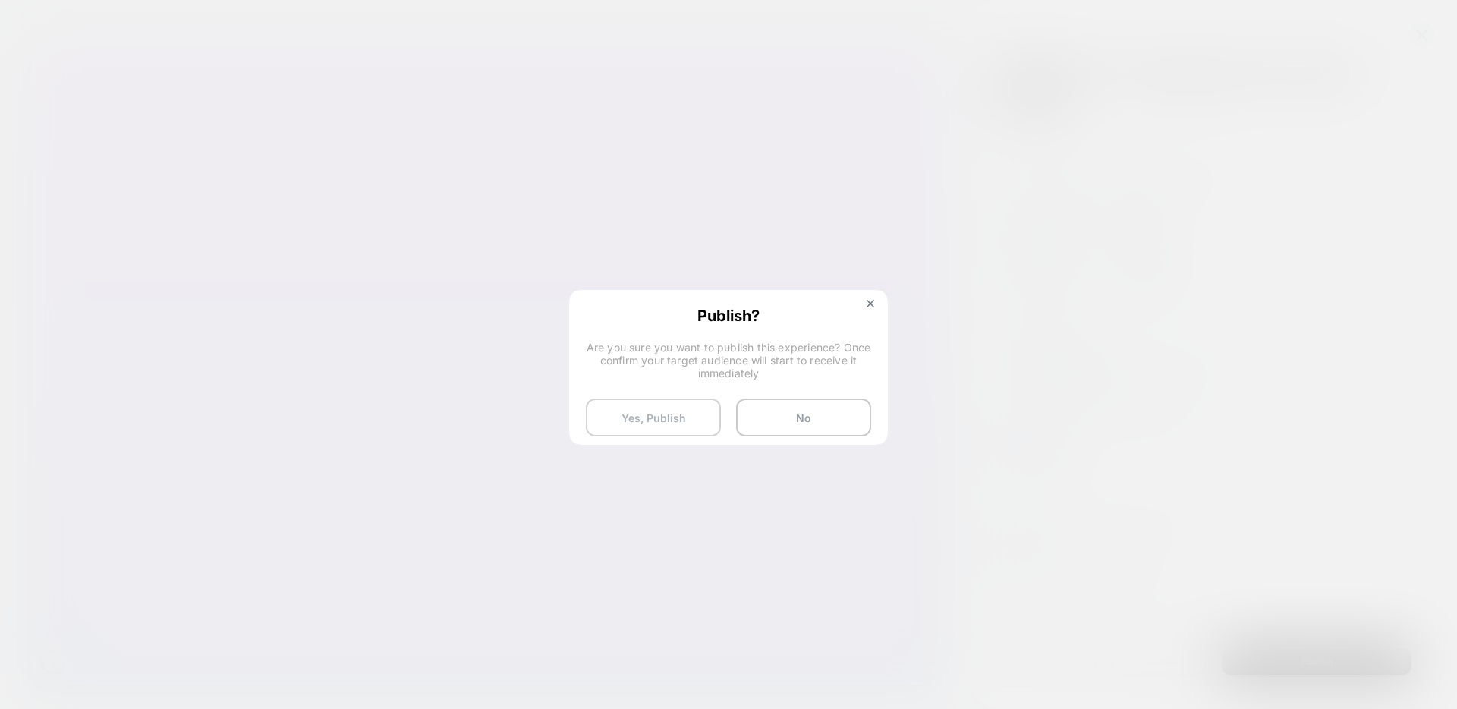
click at [664, 426] on button "Yes, Publish" at bounding box center [653, 417] width 135 height 38
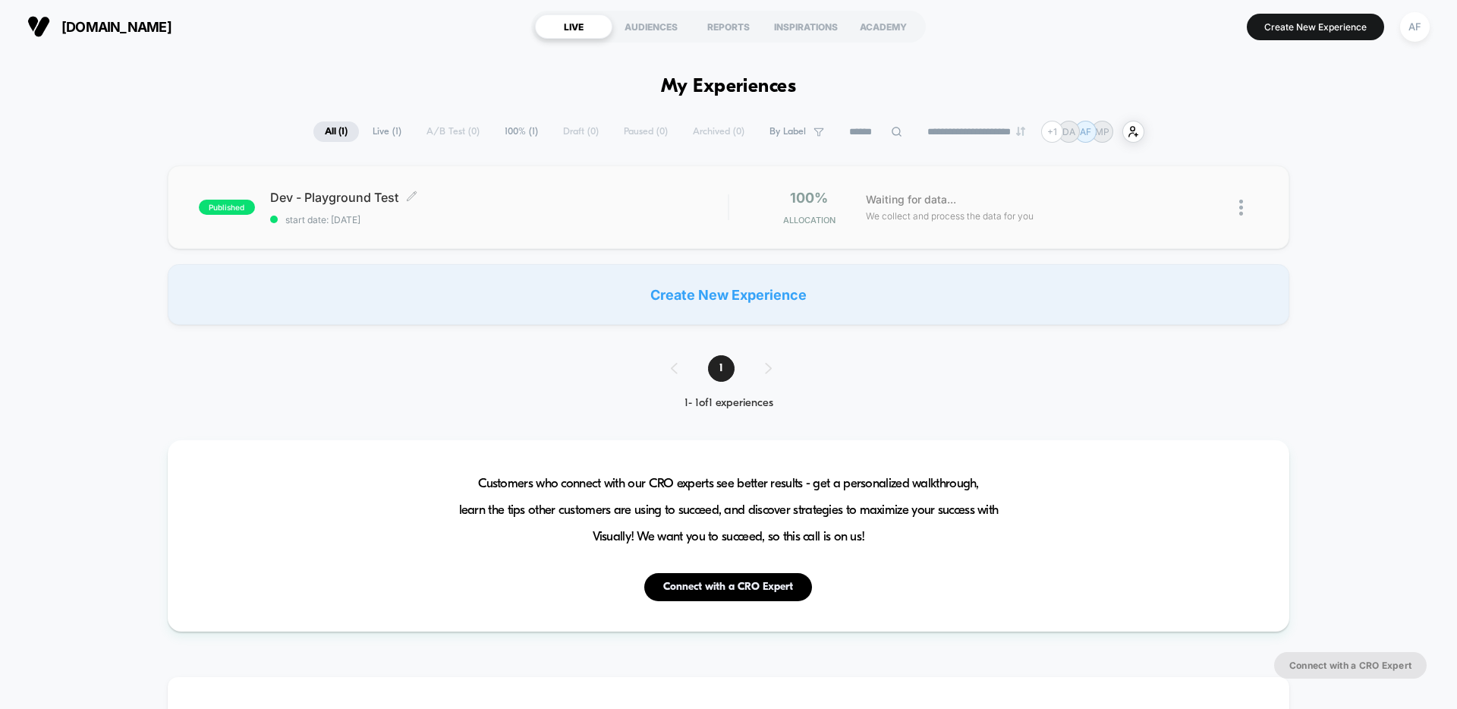
click at [338, 205] on div "Dev - Playground Test Click to edit experience details Click to edit experience…" at bounding box center [499, 208] width 458 height 36
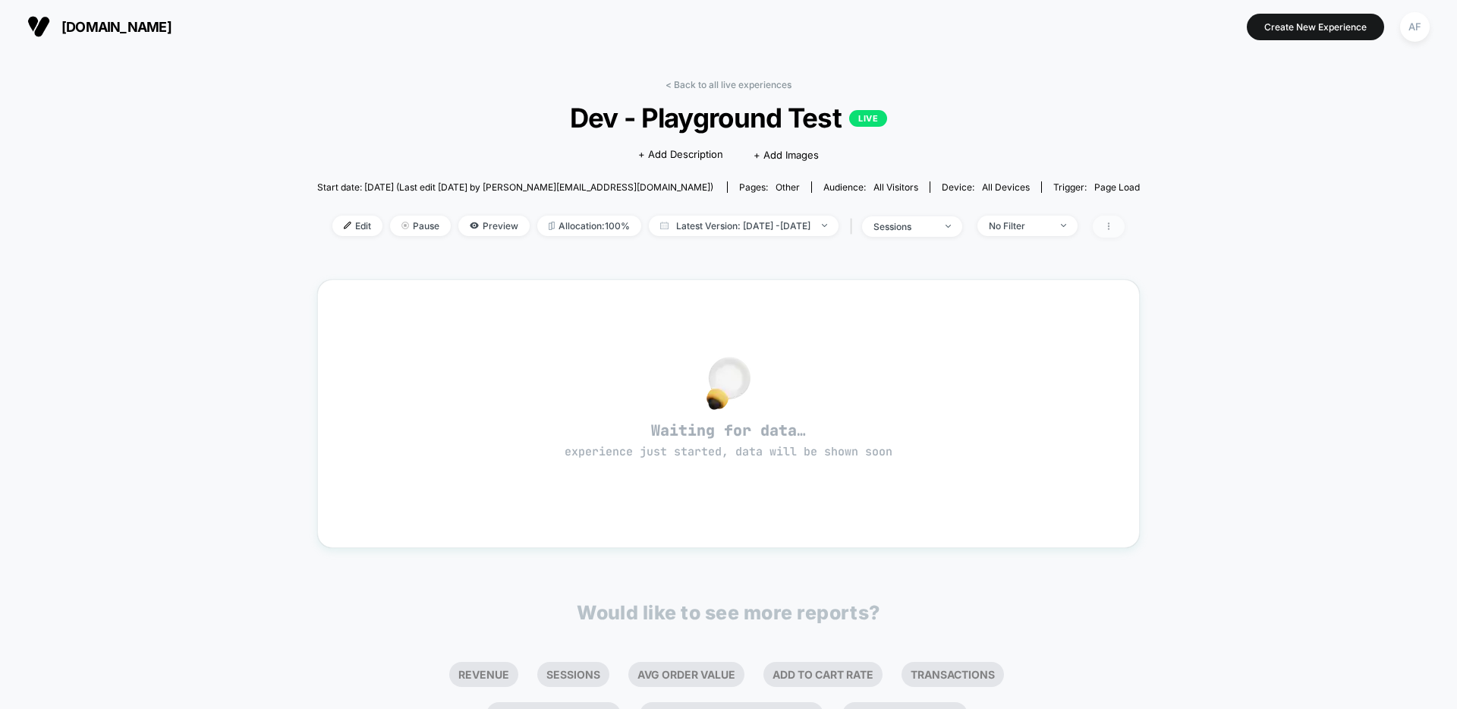
click at [1113, 230] on icon at bounding box center [1108, 226] width 9 height 9
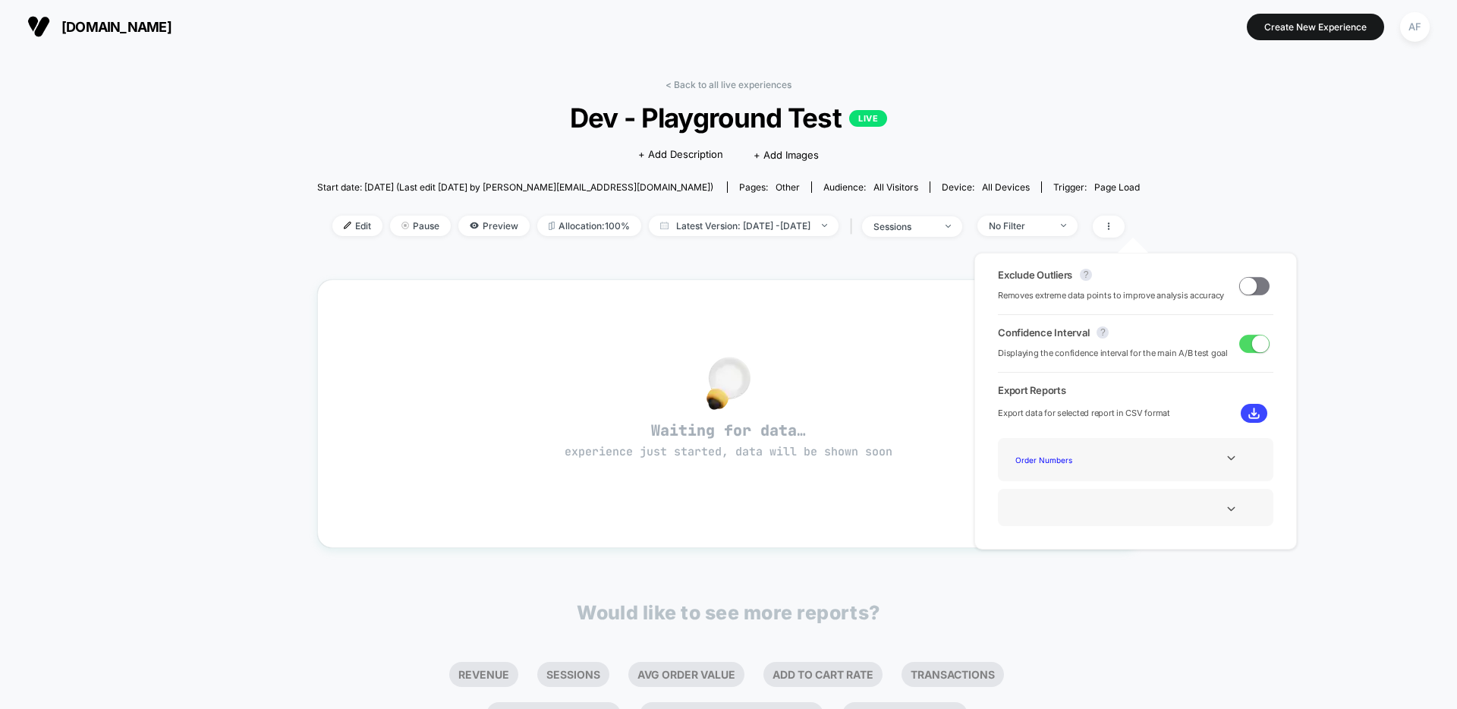
click at [1187, 181] on div "< Back to all live experiences Dev - Playground Test LIVE Click to edit experie…" at bounding box center [728, 477] width 1457 height 848
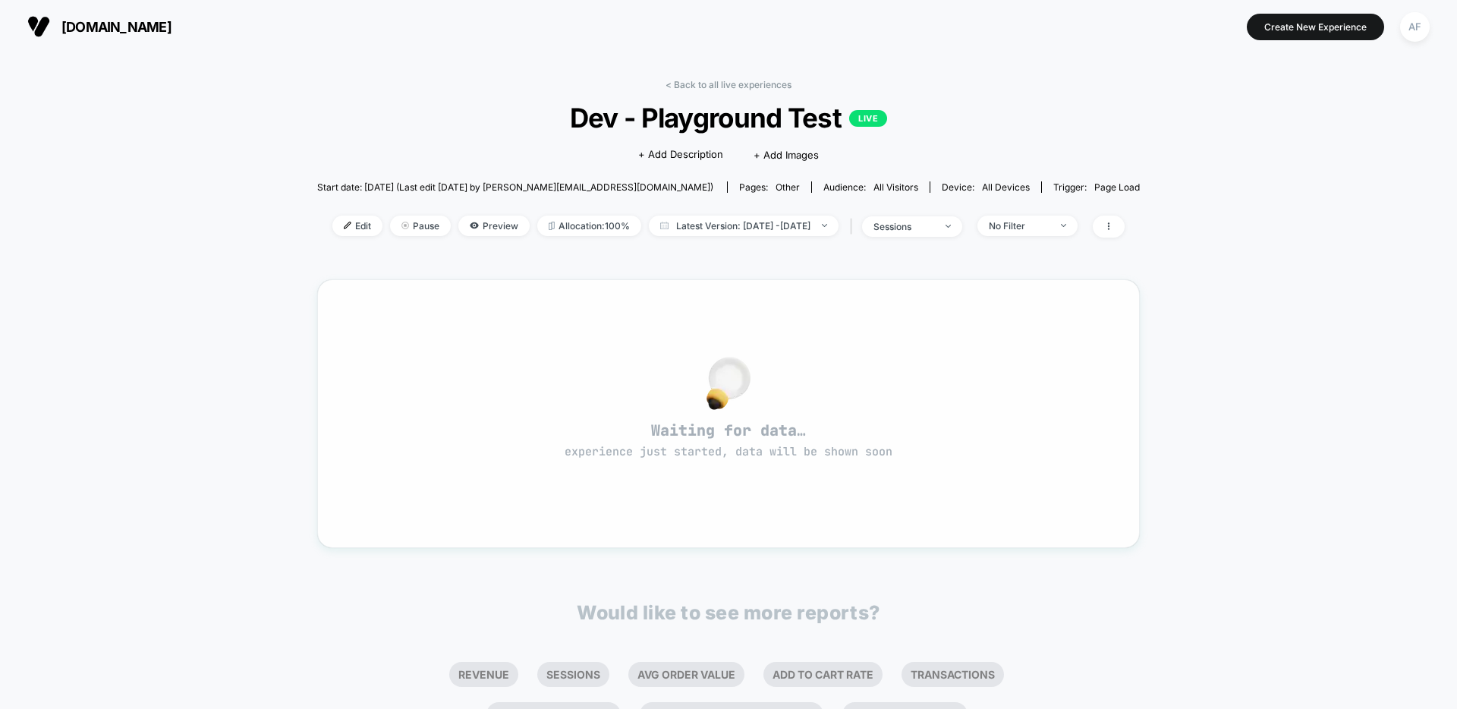
scroll to position [3, 0]
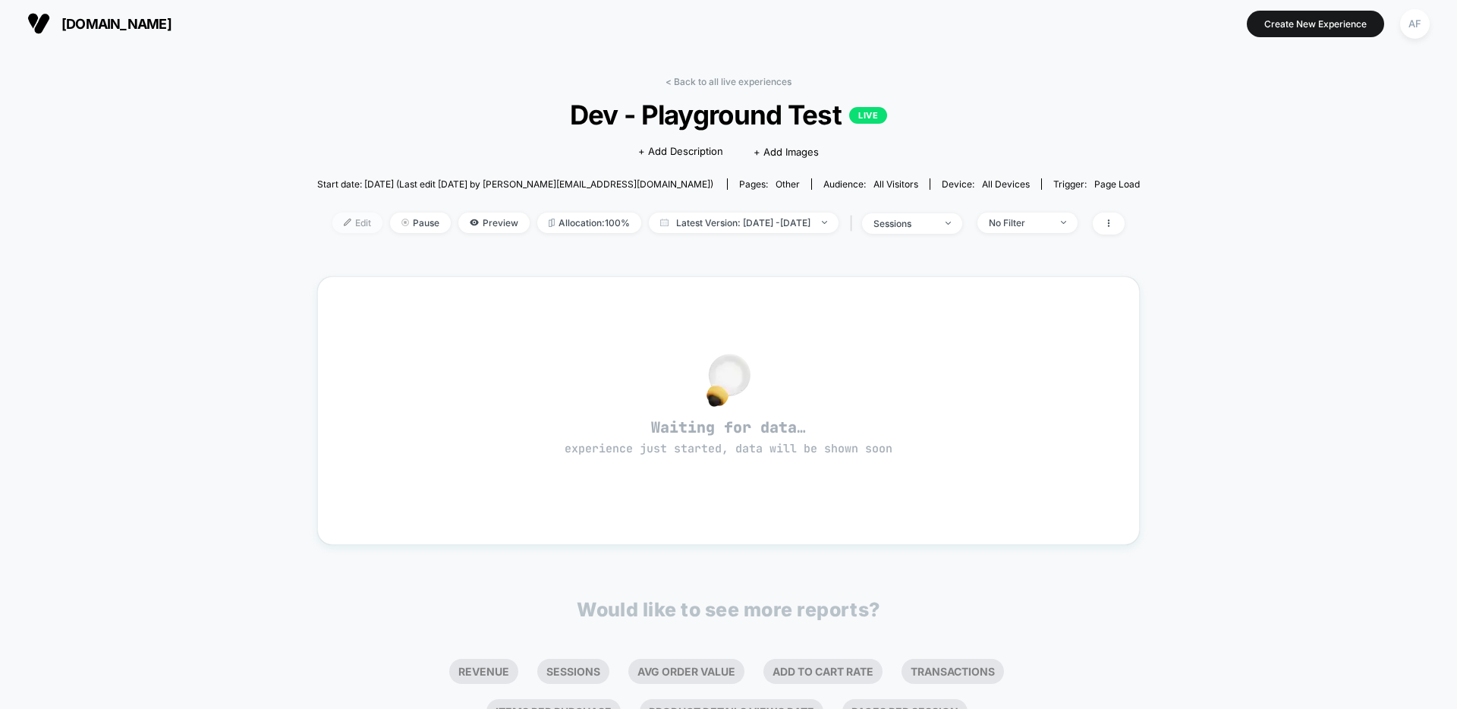
click at [332, 221] on span "Edit" at bounding box center [357, 223] width 50 height 20
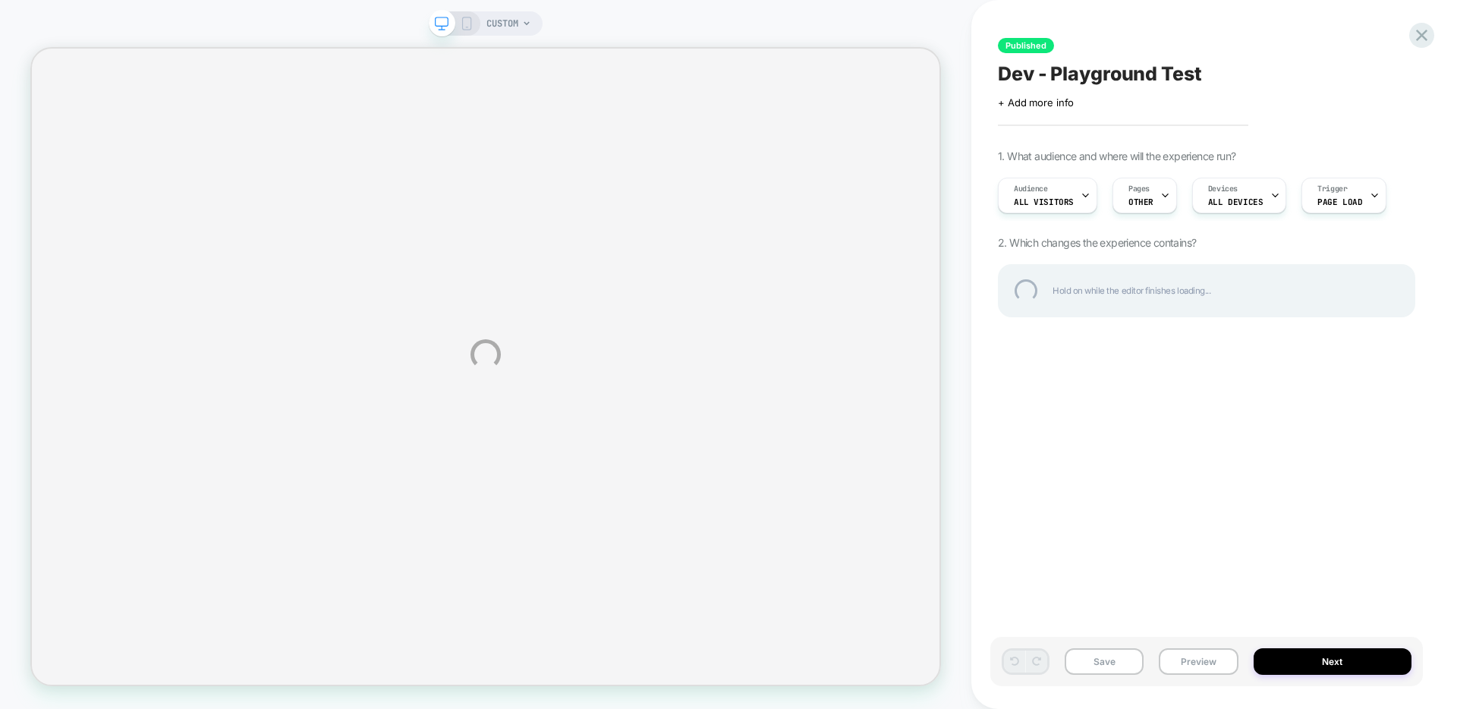
click at [521, 24] on div "CUSTOM Published Dev - Playground Test Click to edit experience details + Add m…" at bounding box center [728, 354] width 1457 height 709
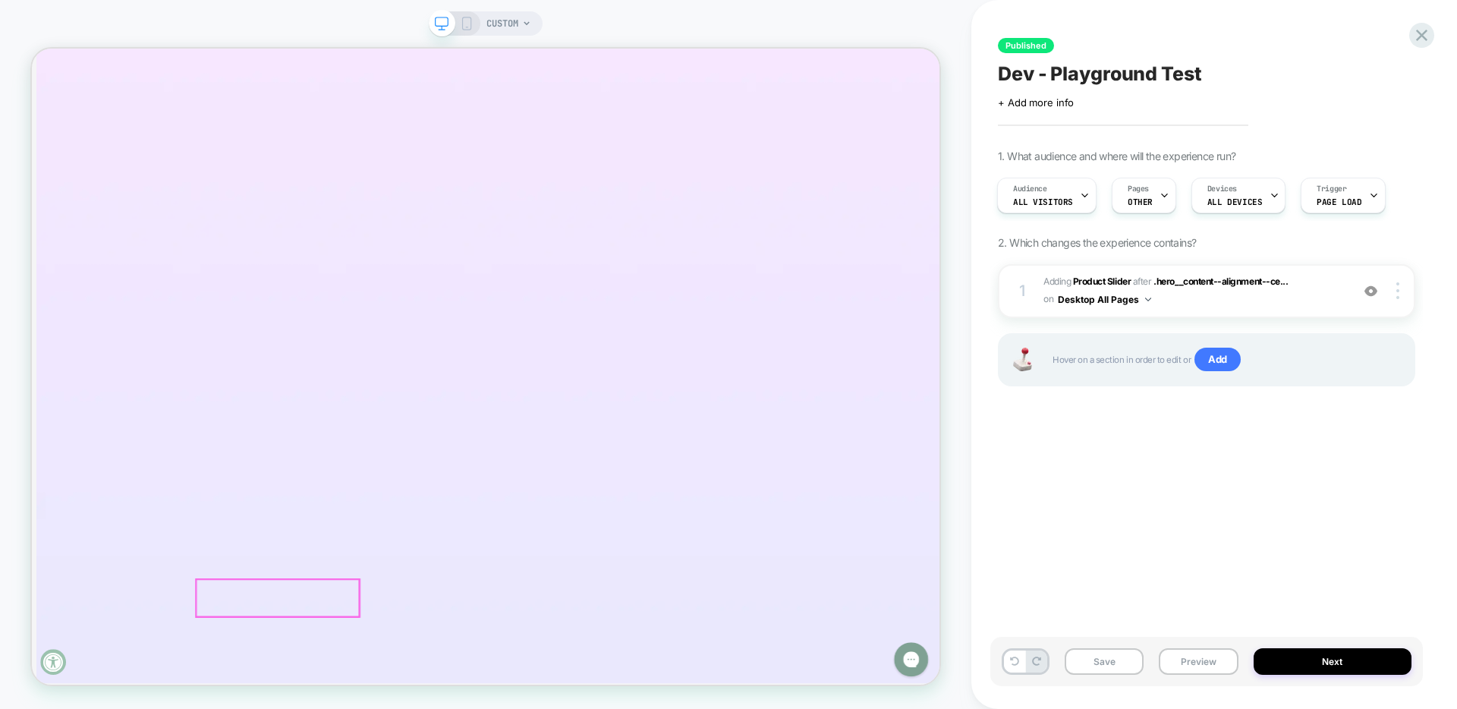
drag, startPoint x: 365, startPoint y: 481, endPoint x: 411, endPoint y: 818, distance: 340.2
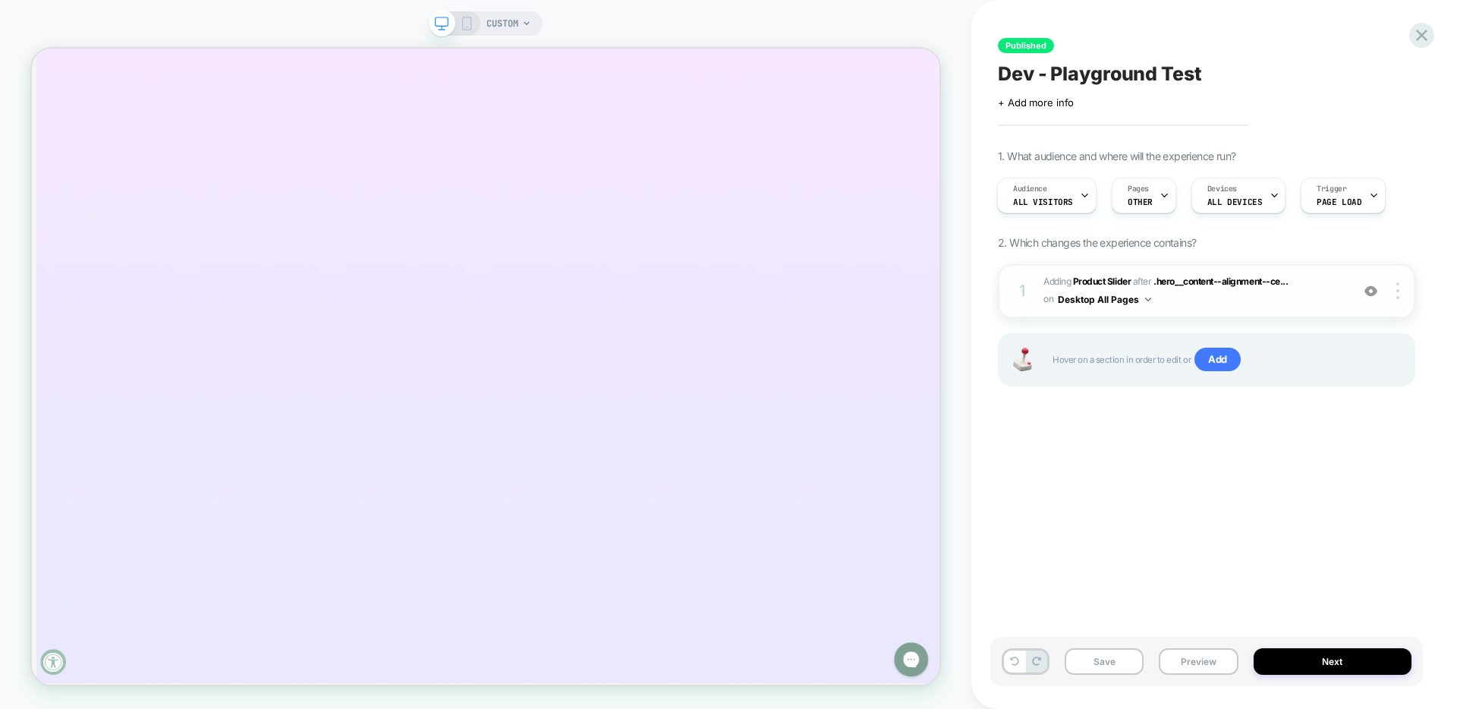
click at [1377, 295] on img at bounding box center [1371, 291] width 13 height 13
click at [1400, 296] on div at bounding box center [1400, 290] width 29 height 17
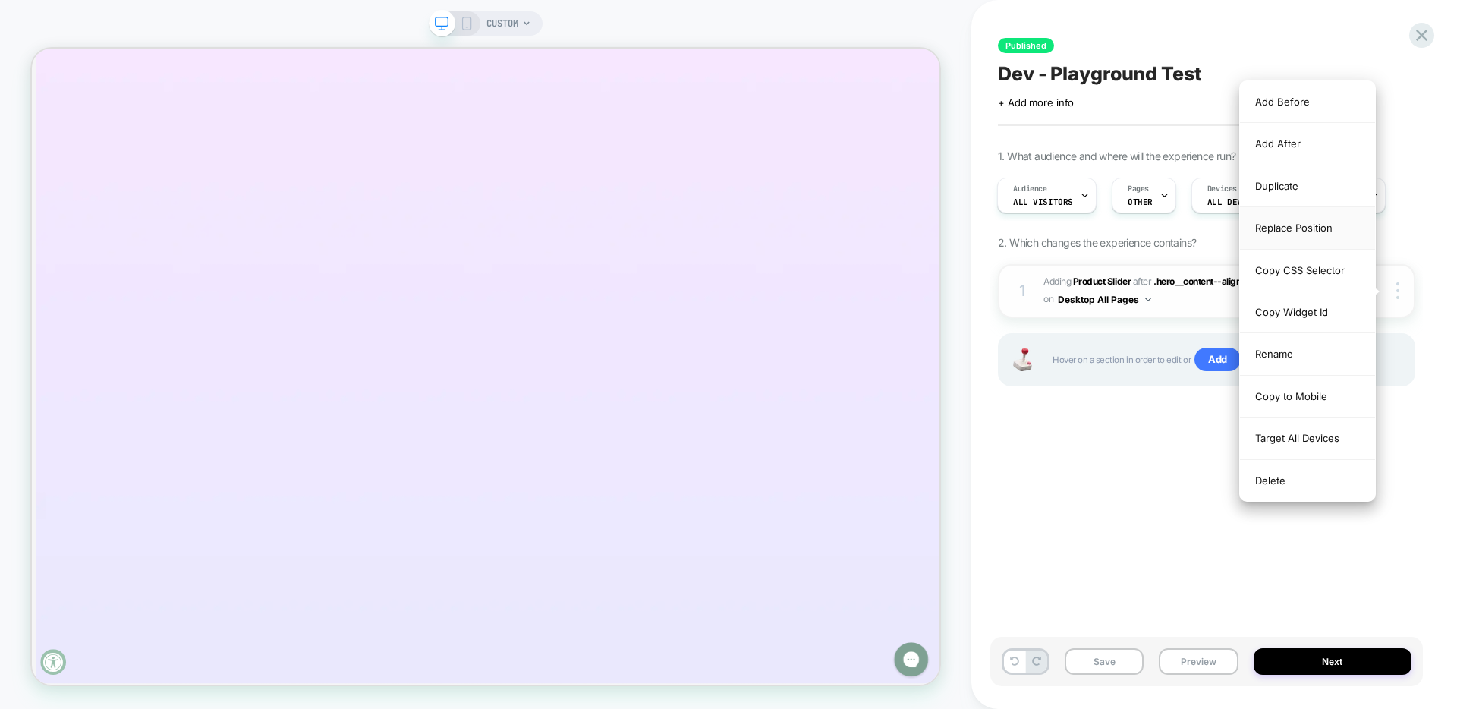
click at [1291, 228] on div "Replace Position" at bounding box center [1307, 228] width 135 height 42
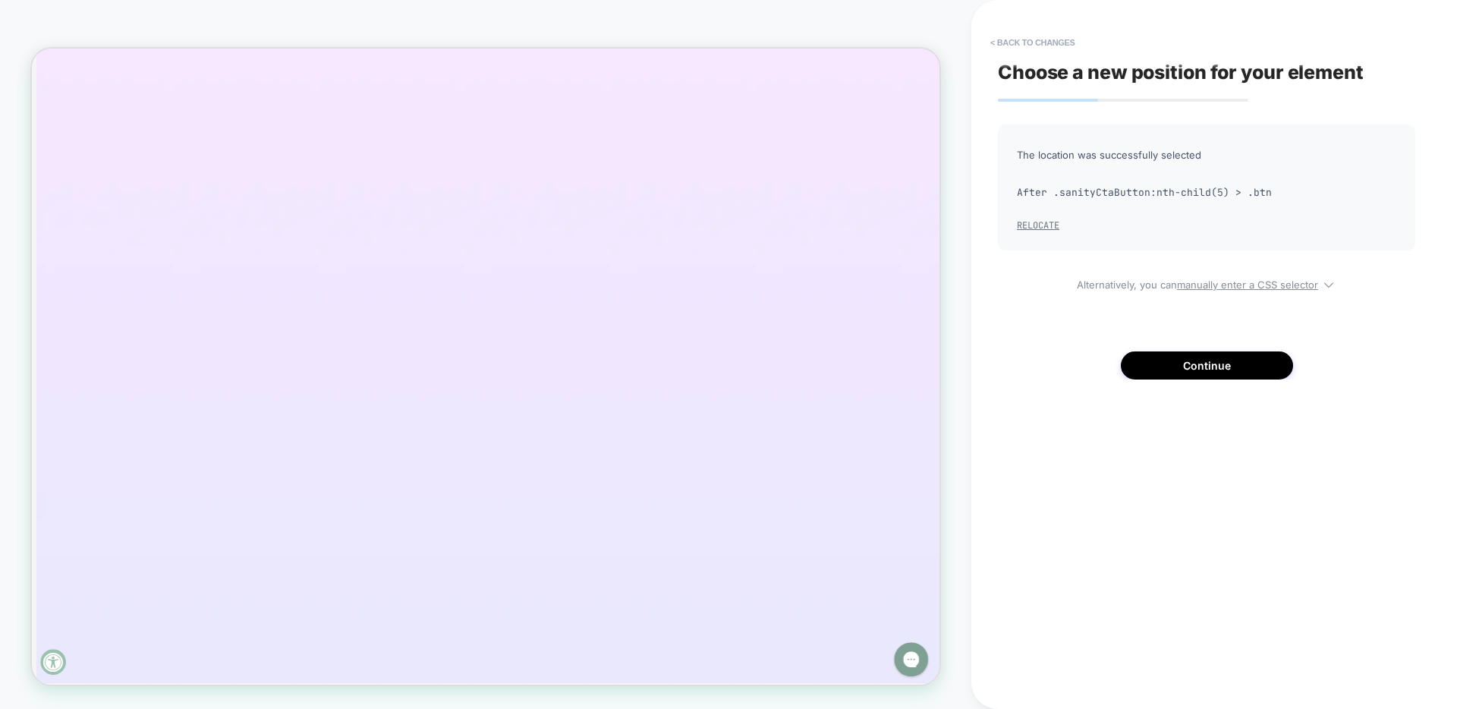
click at [1033, 222] on button "Relocate" at bounding box center [1038, 225] width 43 height 12
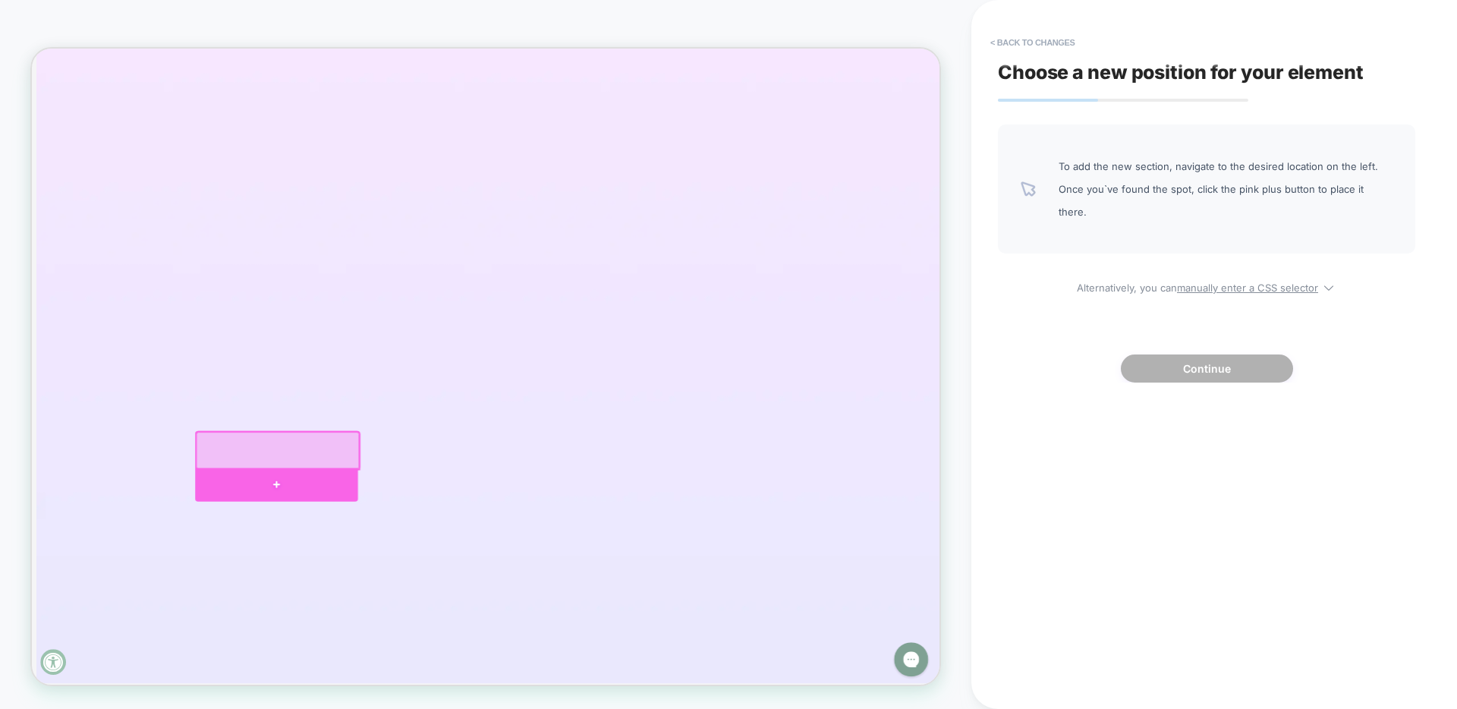
click at [357, 628] on div at bounding box center [358, 631] width 217 height 46
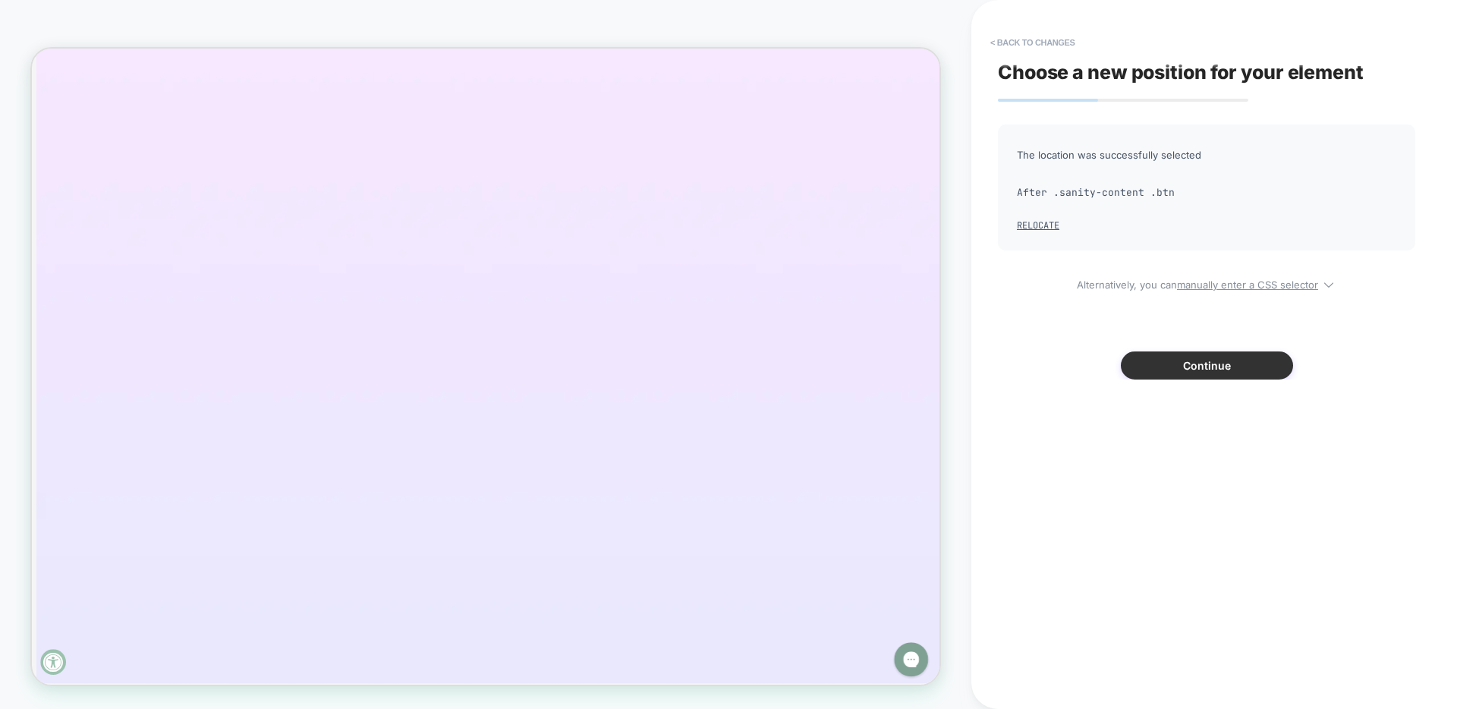
click at [1175, 363] on button "Continue" at bounding box center [1207, 365] width 172 height 28
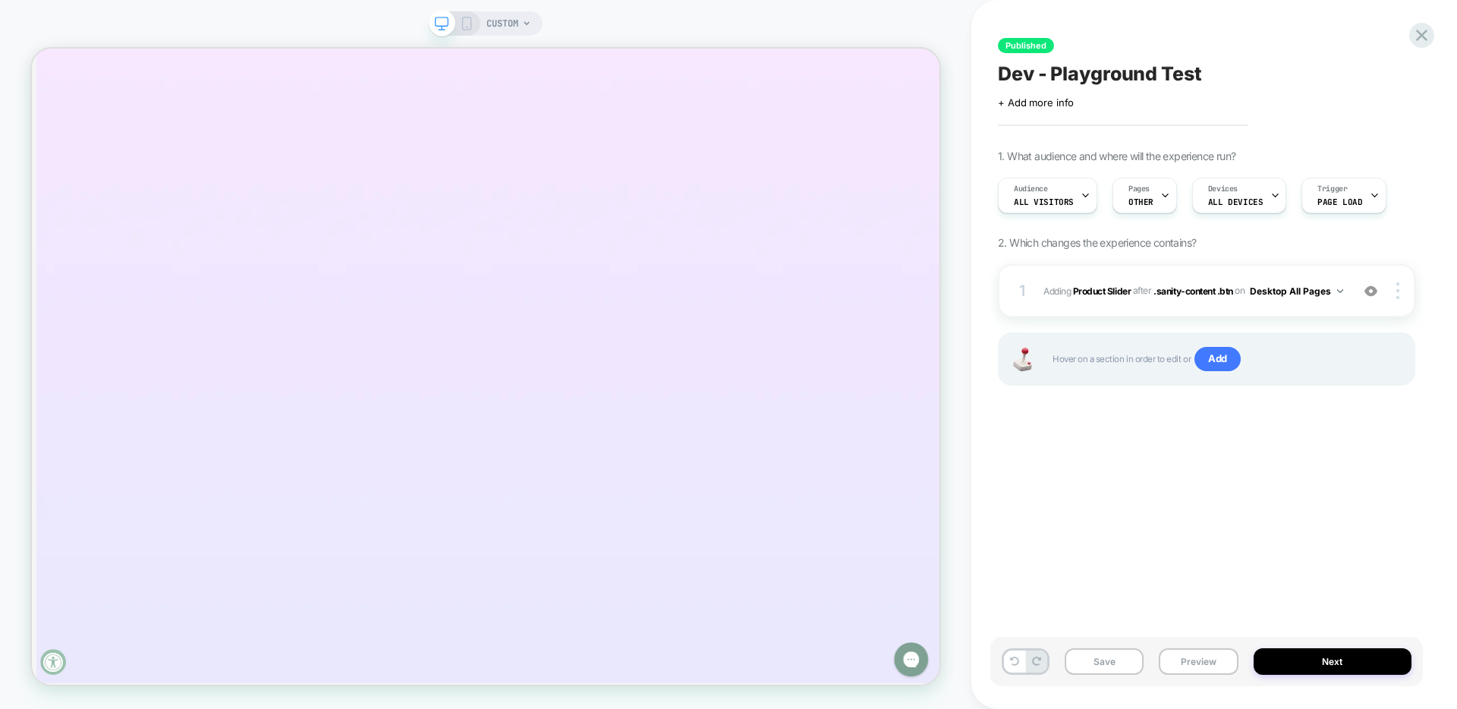
scroll to position [0, 1]
click at [1106, 657] on button "Save" at bounding box center [1104, 661] width 79 height 27
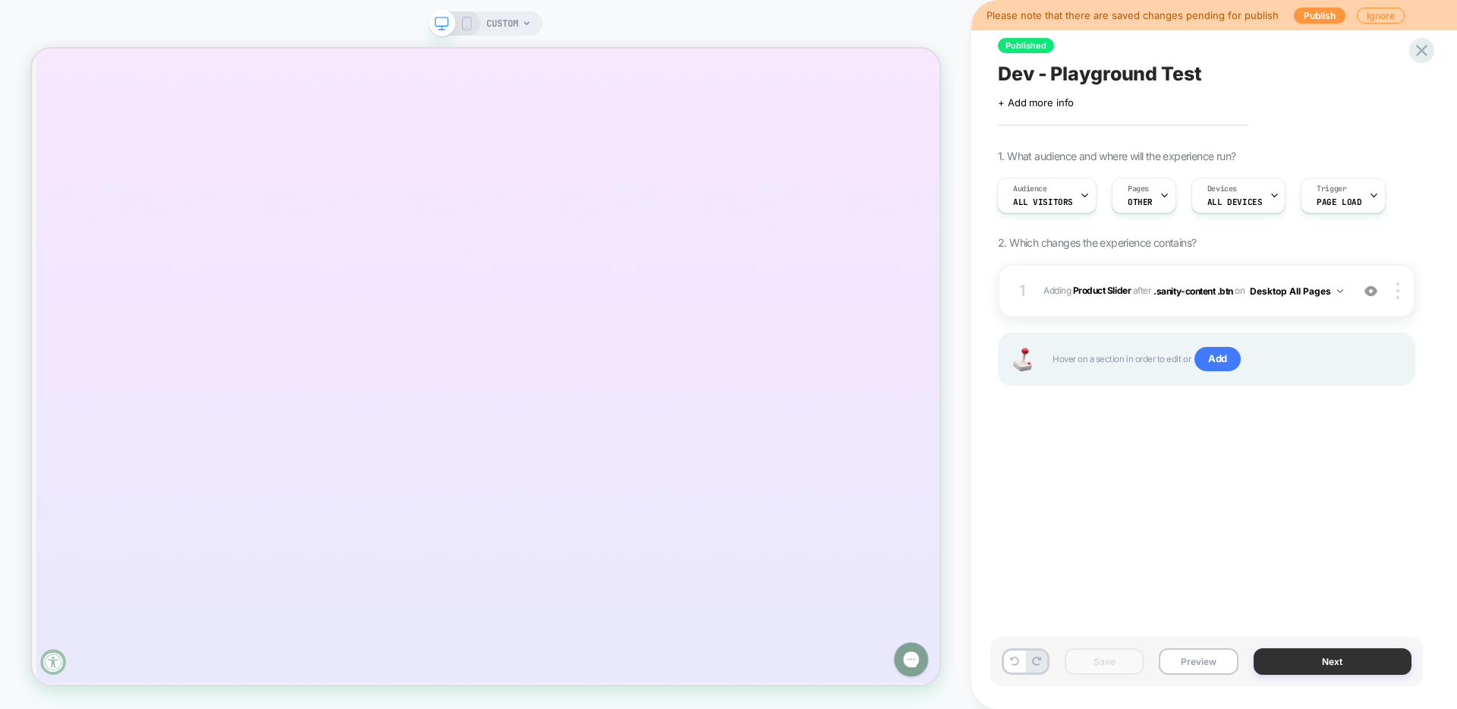
click at [1335, 668] on button "Next" at bounding box center [1333, 661] width 159 height 27
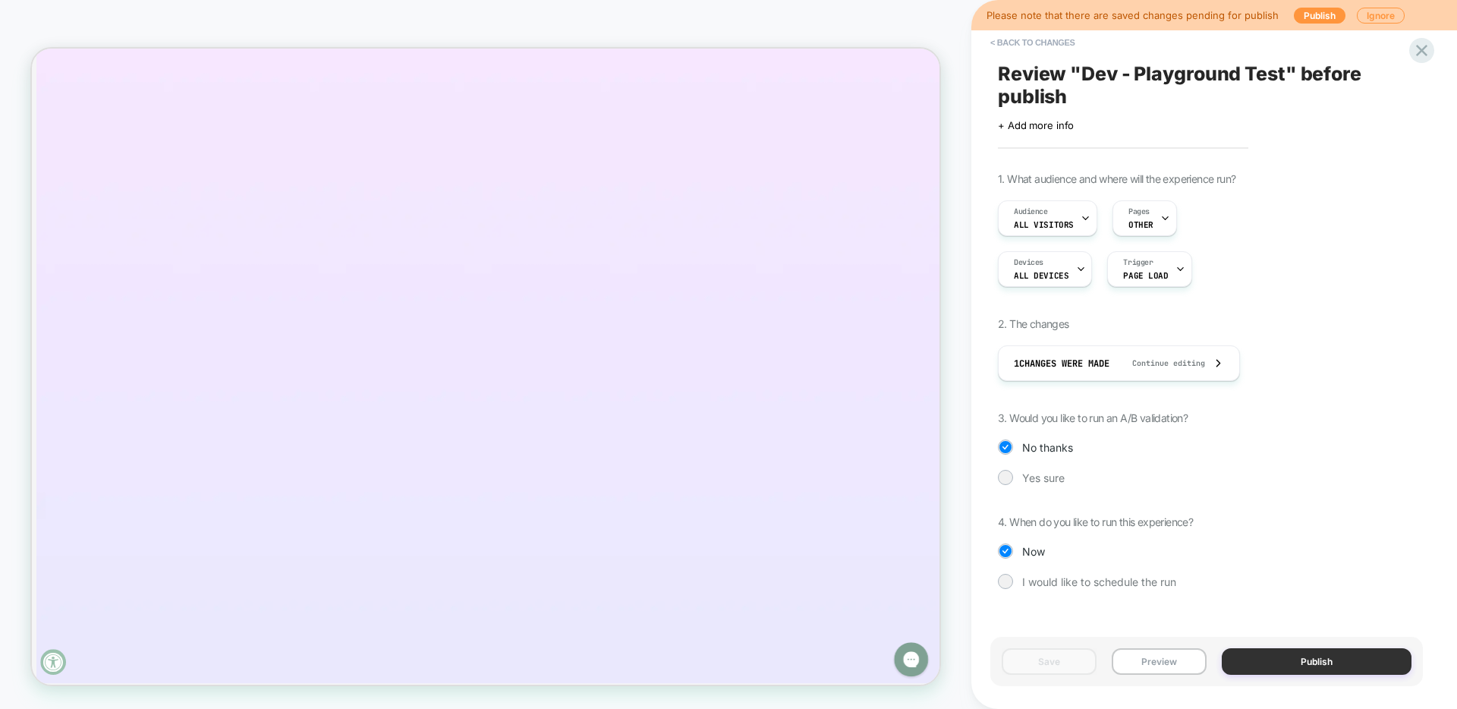
click at [1335, 669] on button "Publish" at bounding box center [1317, 661] width 190 height 27
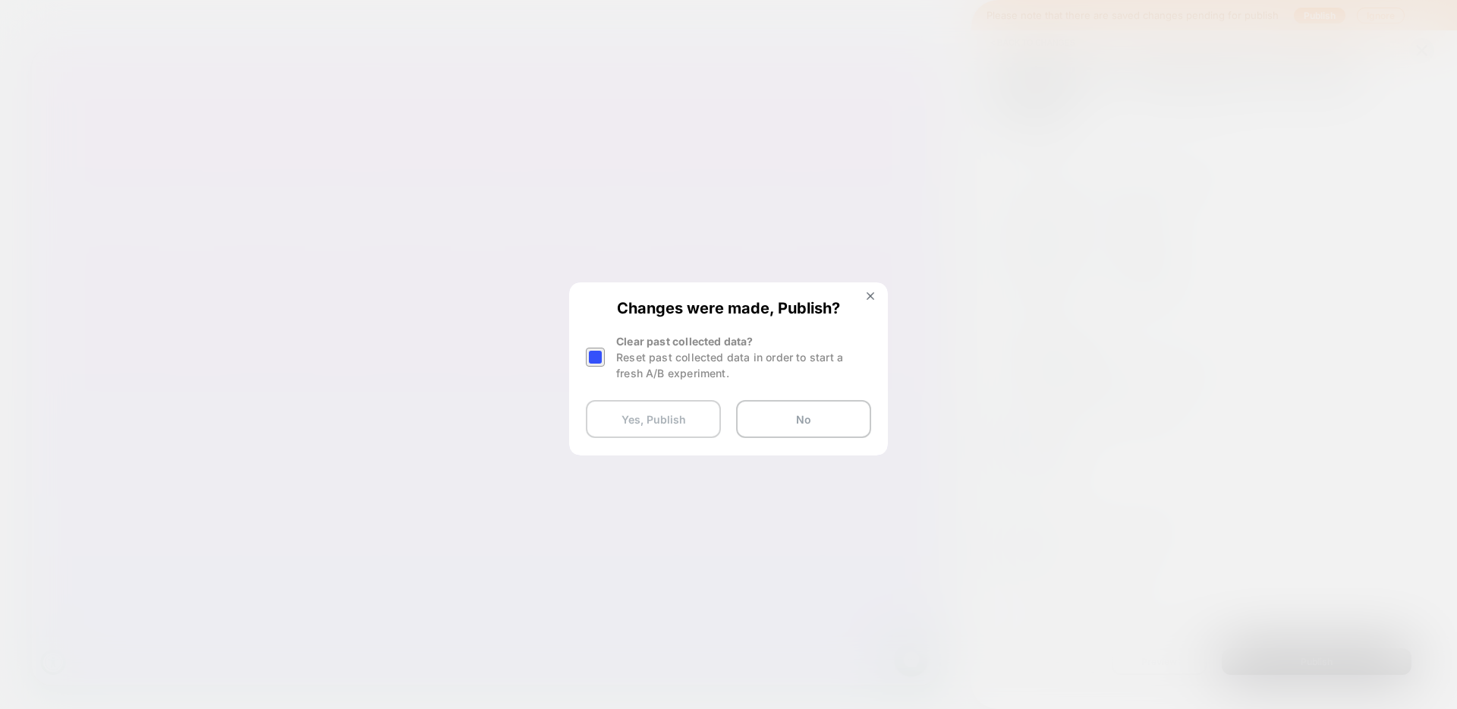
click at [649, 417] on button "Yes, Publish" at bounding box center [653, 419] width 135 height 38
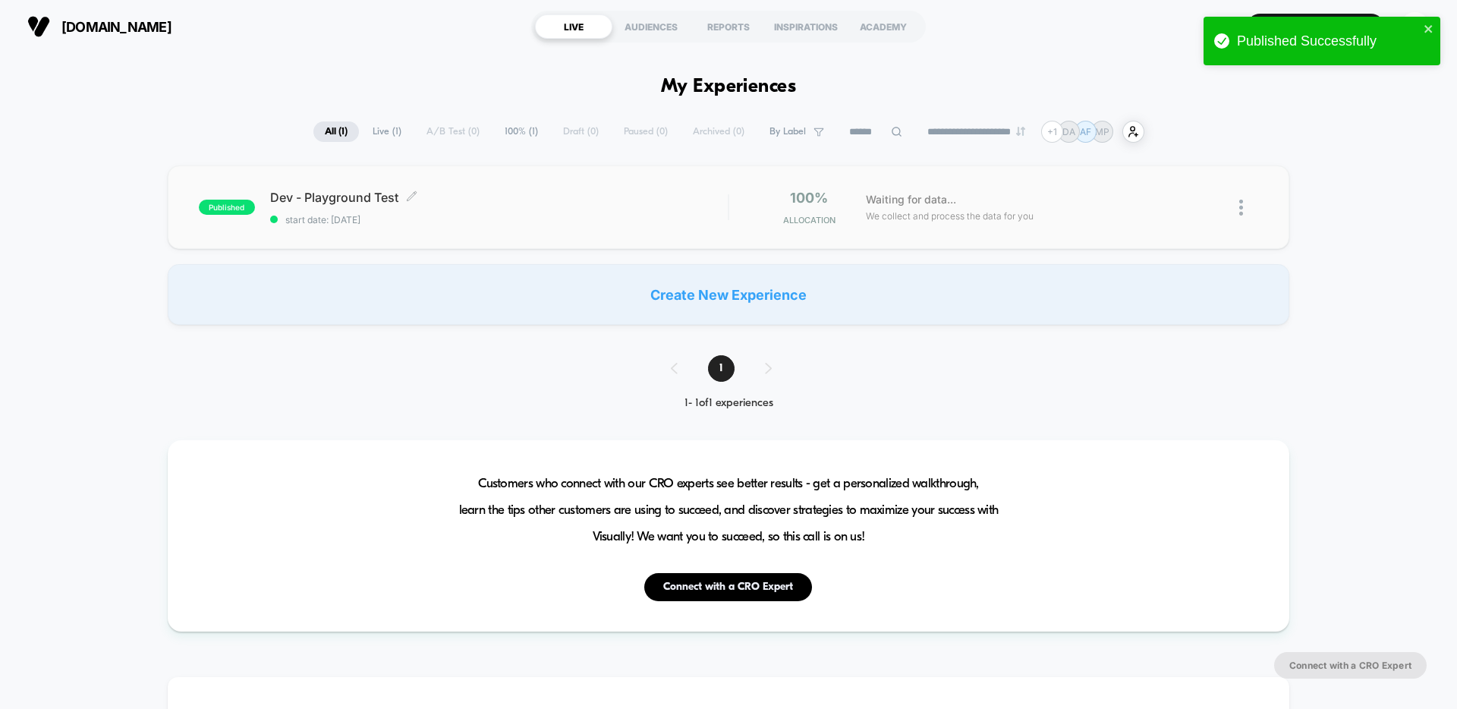
click at [341, 197] on span "Dev - Playground Test Click to edit experience details" at bounding box center [499, 197] width 458 height 15
